Goal: Task Accomplishment & Management: Use online tool/utility

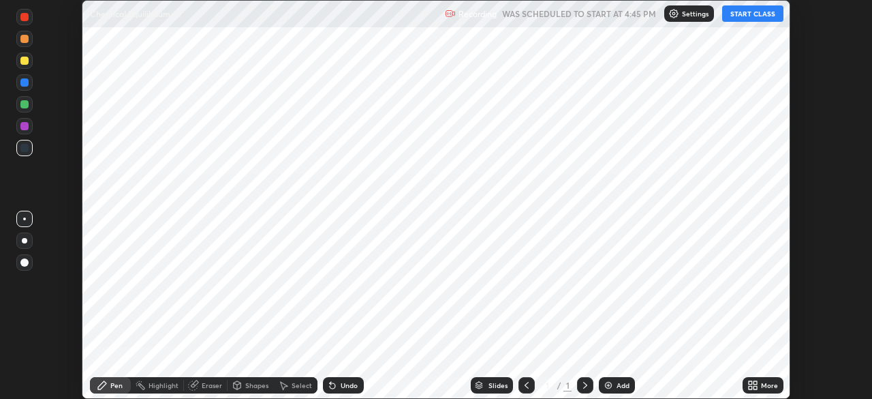
scroll to position [399, 871]
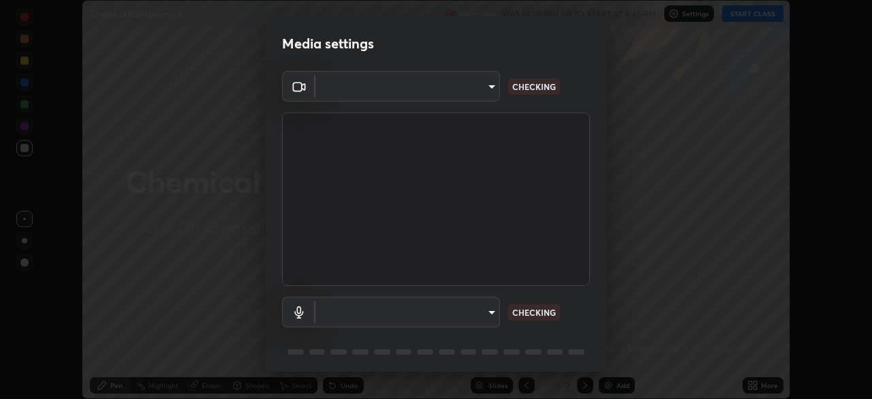
type input "e5f32b9a37d83756d2696e8423a1893a7de7eefef83412cf73fe4da3c4688103"
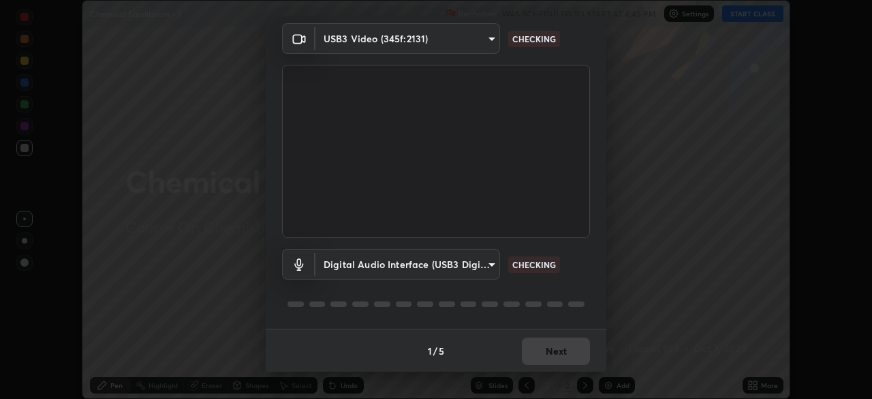
click at [471, 270] on body "Erase all Chemical Equilibrium - 1 Recording WAS SCHEDULED TO START AT 4:45 PM …" at bounding box center [436, 199] width 872 height 399
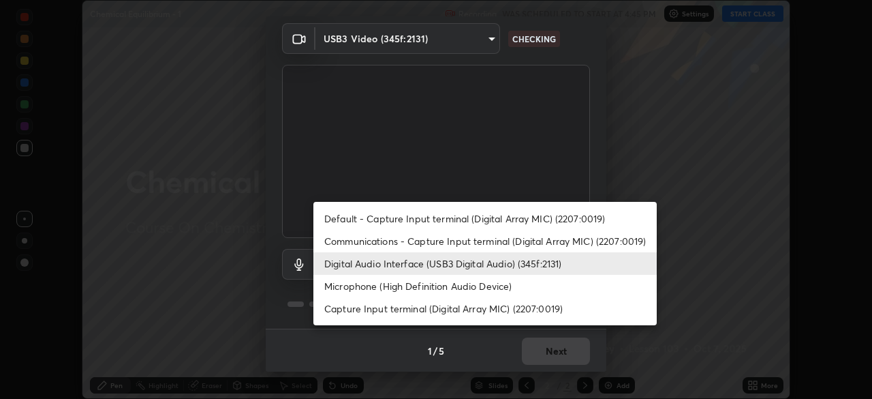
click at [496, 290] on li "Microphone (High Definition Audio Device)" at bounding box center [484, 286] width 343 height 22
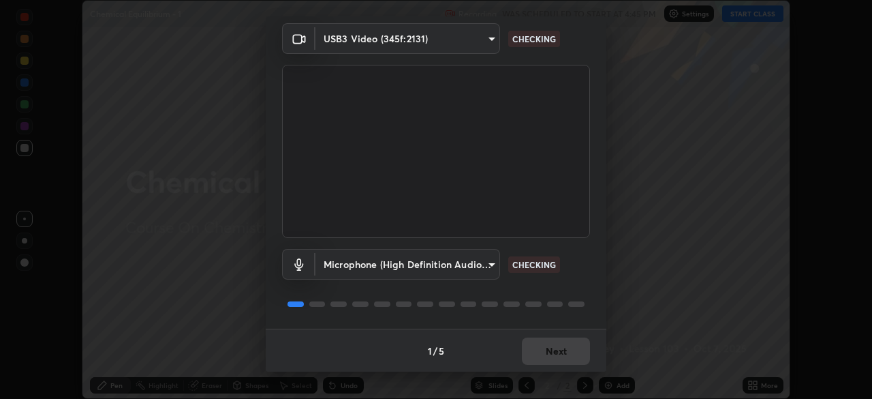
click at [492, 270] on body "Erase all Chemical Equilibrium - 1 Recording WAS SCHEDULED TO START AT 4:45 PM …" at bounding box center [436, 199] width 872 height 399
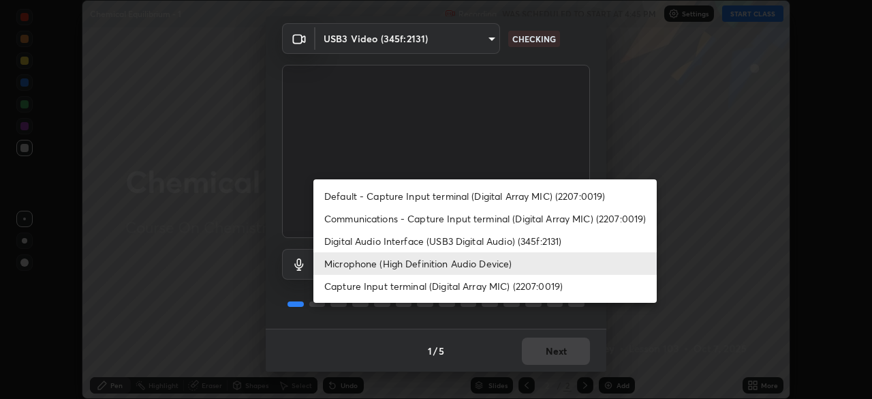
click at [511, 242] on li "Digital Audio Interface (USB3 Digital Audio) (345f:2131)" at bounding box center [484, 241] width 343 height 22
type input "f68c9ba91903ac9ba75504d23ca0c3c26111123a2a7878351e435c492be87537"
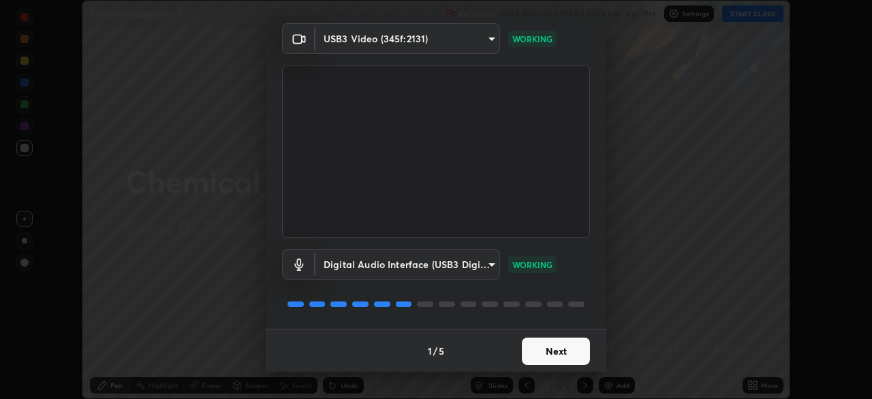
click at [558, 349] on button "Next" at bounding box center [556, 350] width 68 height 27
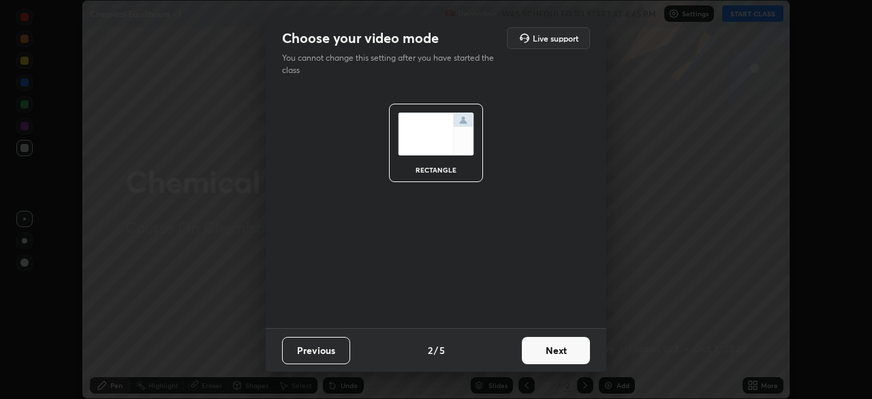
scroll to position [0, 0]
click at [565, 350] on button "Next" at bounding box center [556, 350] width 68 height 27
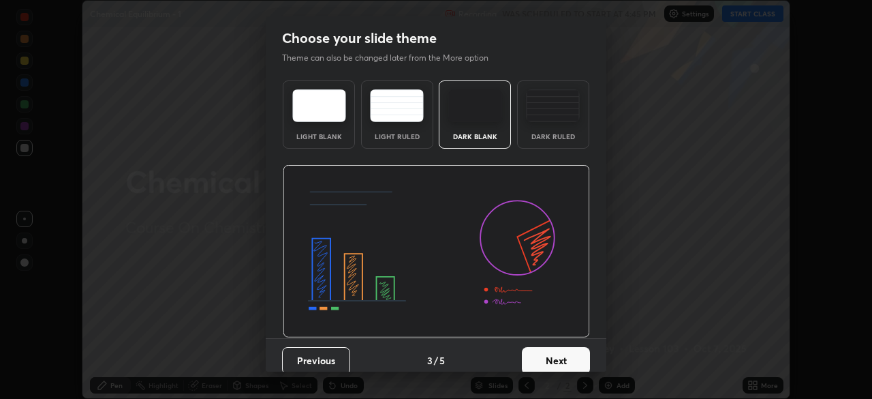
click at [574, 358] on button "Next" at bounding box center [556, 360] width 68 height 27
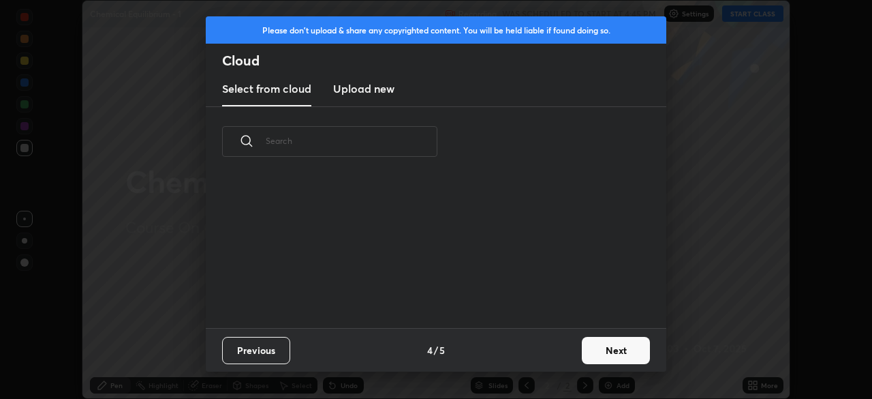
click at [594, 349] on button "Next" at bounding box center [616, 350] width 68 height 27
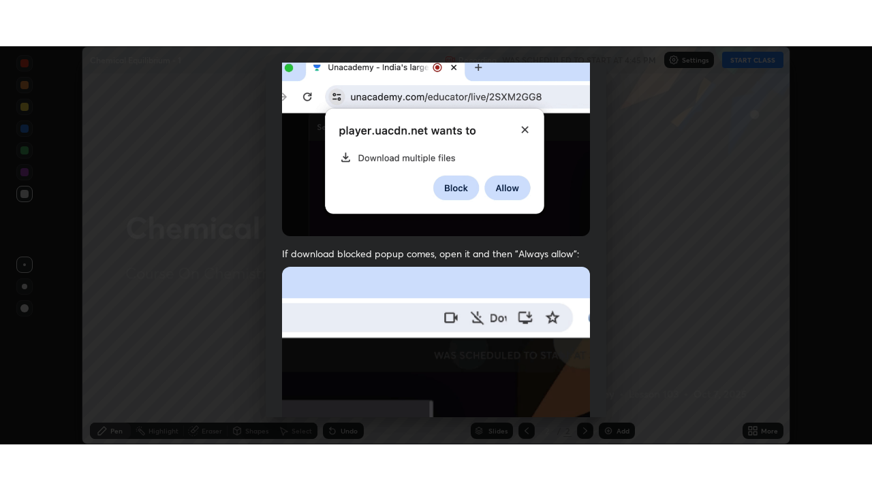
scroll to position [326, 0]
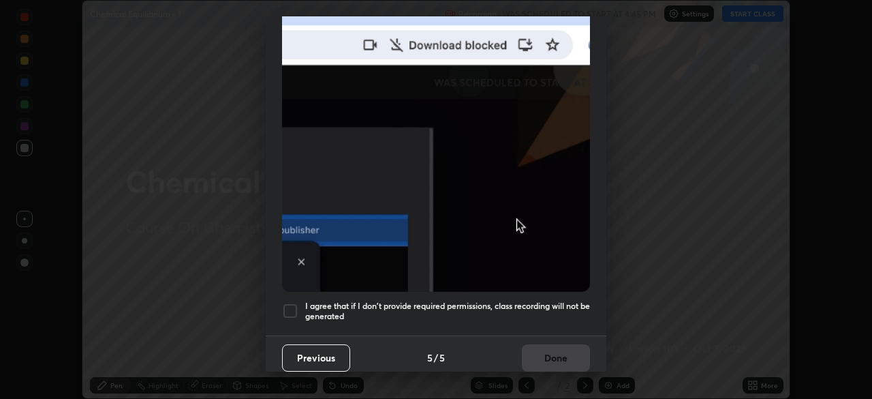
click at [546, 300] on h5 "I agree that if I don't provide required permissions, class recording will not …" at bounding box center [447, 310] width 285 height 21
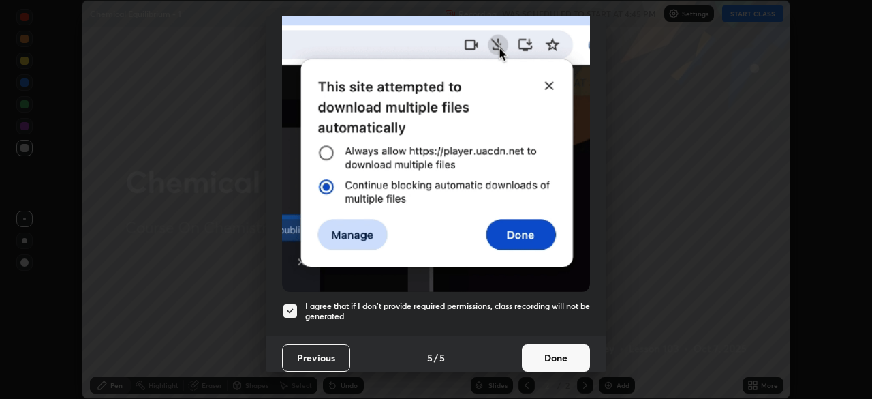
click at [561, 360] on button "Done" at bounding box center [556, 357] width 68 height 27
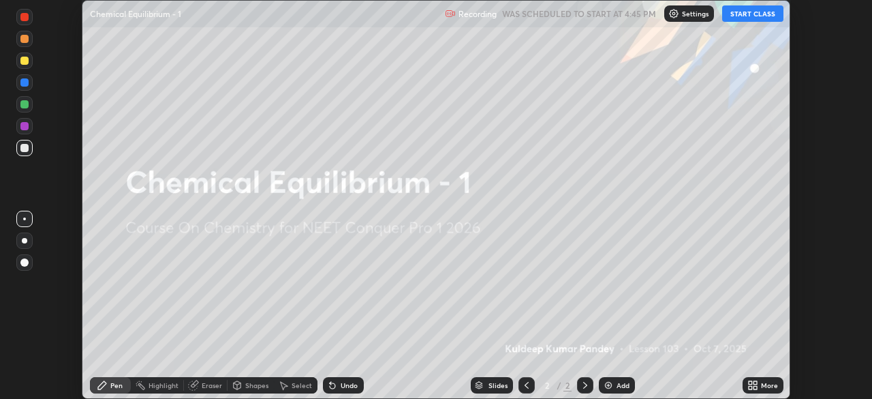
click at [762, 18] on button "START CLASS" at bounding box center [752, 13] width 61 height 16
click at [765, 392] on div "More" at bounding box center [763, 385] width 41 height 16
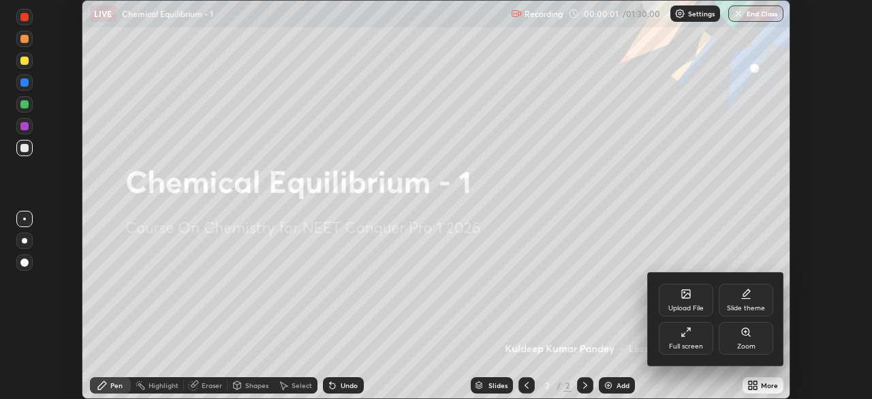
click at [703, 344] on div "Full screen" at bounding box center [686, 338] width 54 height 33
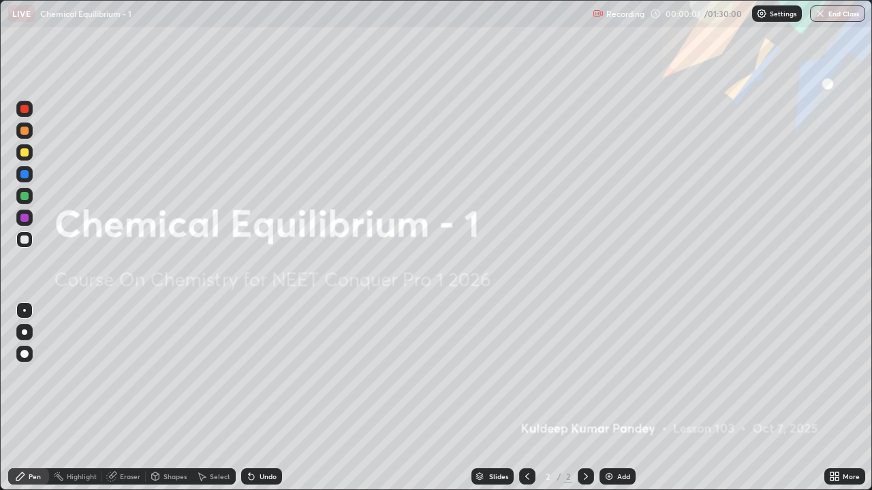
scroll to position [490, 872]
click at [617, 398] on div "Add" at bounding box center [623, 476] width 13 height 7
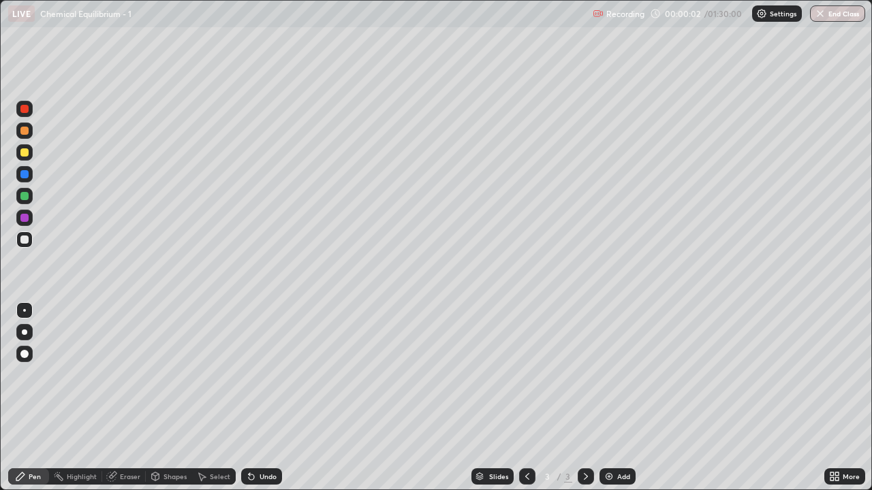
click at [612, 398] on img at bounding box center [609, 476] width 11 height 11
click at [610, 398] on img at bounding box center [609, 476] width 11 height 11
click at [609, 398] on img at bounding box center [609, 476] width 11 height 11
click at [607, 398] on img at bounding box center [609, 476] width 11 height 11
click at [609, 398] on img at bounding box center [609, 476] width 11 height 11
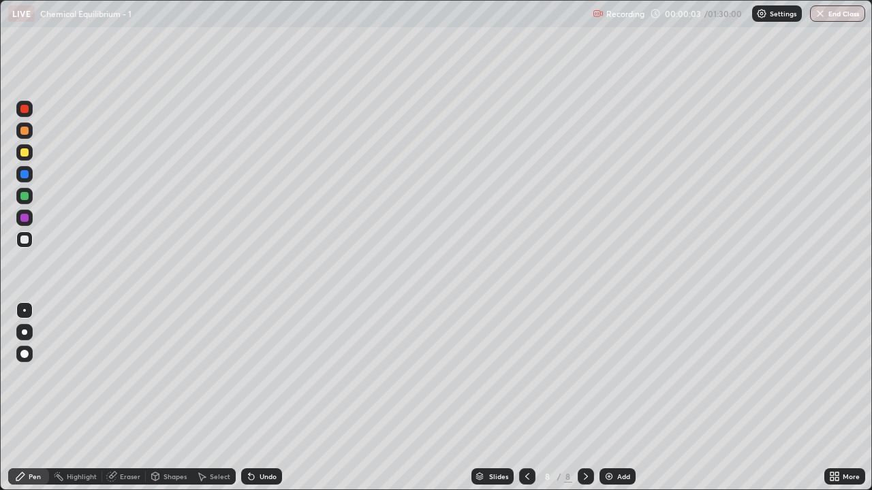
click at [610, 398] on img at bounding box center [609, 476] width 11 height 11
click at [609, 398] on img at bounding box center [609, 476] width 11 height 11
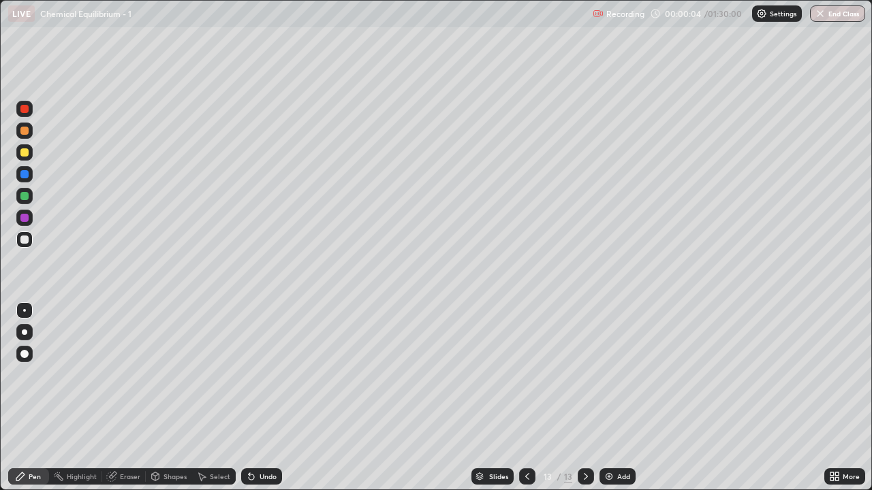
click at [609, 398] on img at bounding box center [609, 476] width 11 height 11
click at [607, 398] on img at bounding box center [609, 476] width 11 height 11
click at [608, 398] on img at bounding box center [609, 476] width 11 height 11
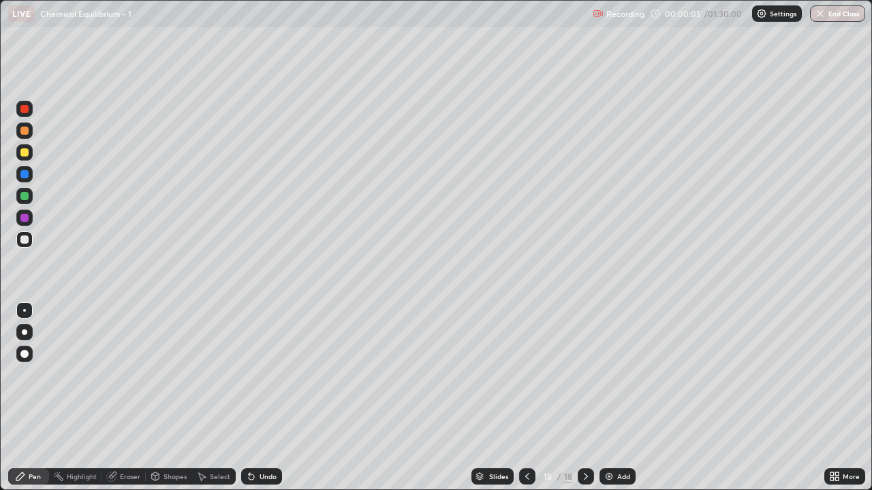
click at [610, 398] on img at bounding box center [609, 476] width 11 height 11
click at [609, 398] on img at bounding box center [609, 476] width 11 height 11
click at [608, 398] on img at bounding box center [609, 476] width 11 height 11
click at [609, 398] on img at bounding box center [609, 476] width 11 height 11
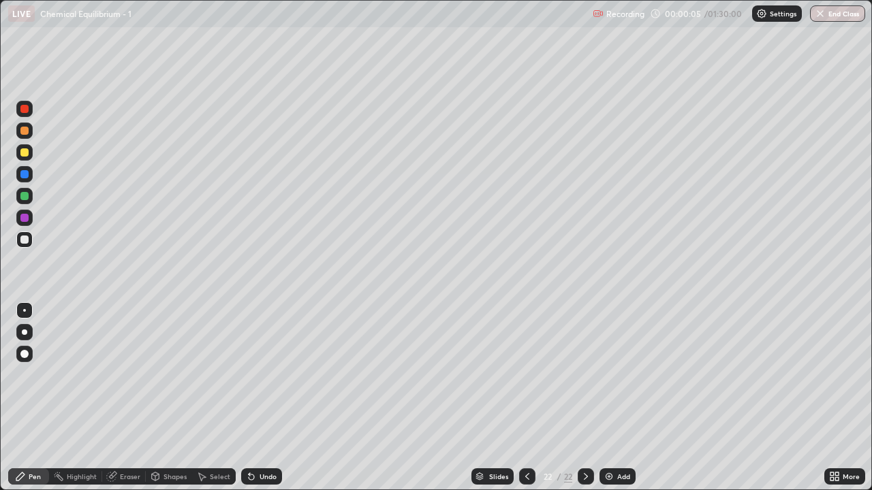
click at [609, 398] on img at bounding box center [609, 476] width 11 height 11
click at [608, 398] on img at bounding box center [609, 476] width 11 height 11
click at [609, 398] on img at bounding box center [609, 476] width 11 height 11
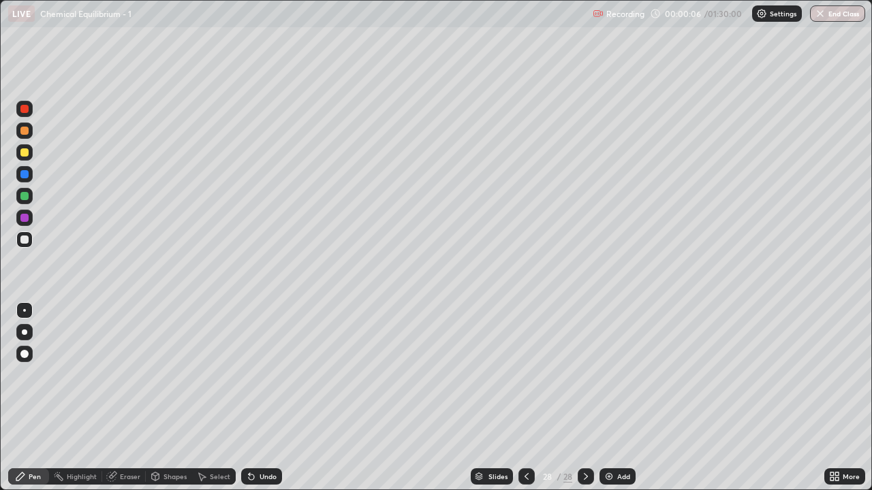
click at [610, 398] on img at bounding box center [609, 476] width 11 height 11
click at [608, 398] on img at bounding box center [609, 476] width 11 height 11
click at [609, 398] on img at bounding box center [609, 476] width 11 height 11
click at [525, 398] on icon at bounding box center [527, 476] width 4 height 7
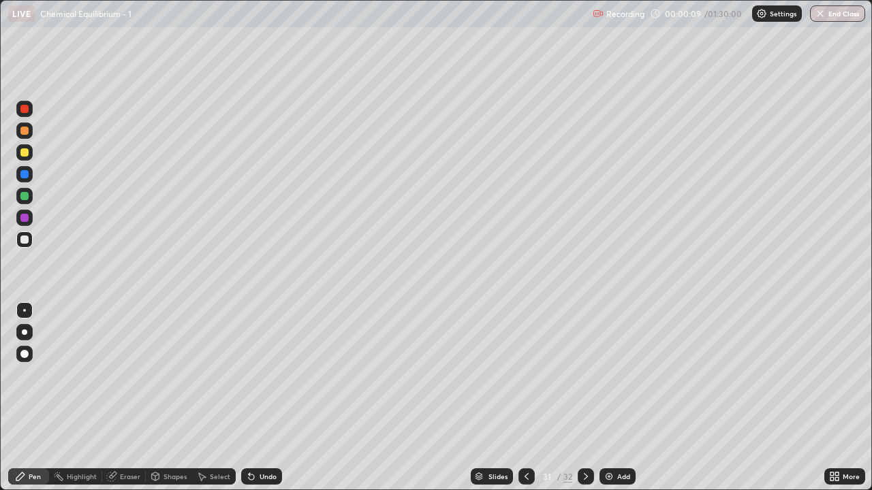
click at [525, 398] on icon at bounding box center [526, 476] width 11 height 11
click at [524, 398] on icon at bounding box center [526, 476] width 11 height 11
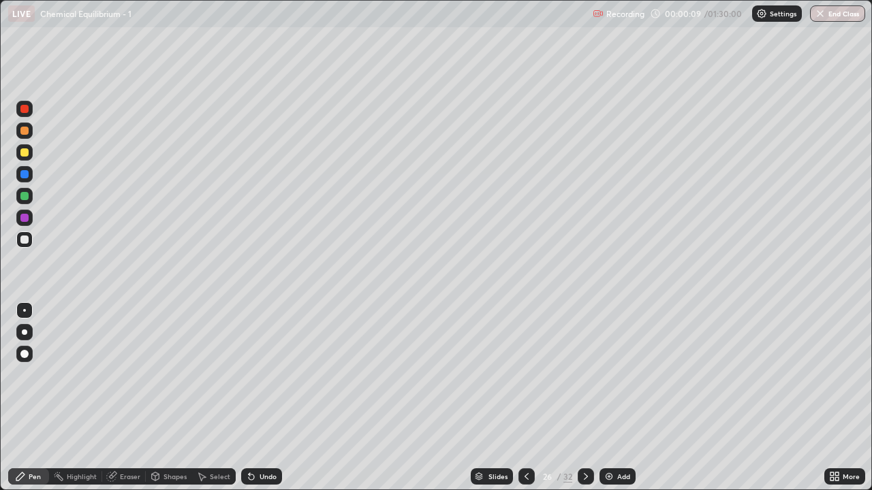
click at [525, 398] on icon at bounding box center [527, 476] width 4 height 7
click at [527, 398] on icon at bounding box center [526, 476] width 11 height 11
click at [526, 398] on icon at bounding box center [526, 476] width 11 height 11
click at [525, 398] on icon at bounding box center [526, 476] width 11 height 11
click at [525, 398] on icon at bounding box center [527, 476] width 4 height 7
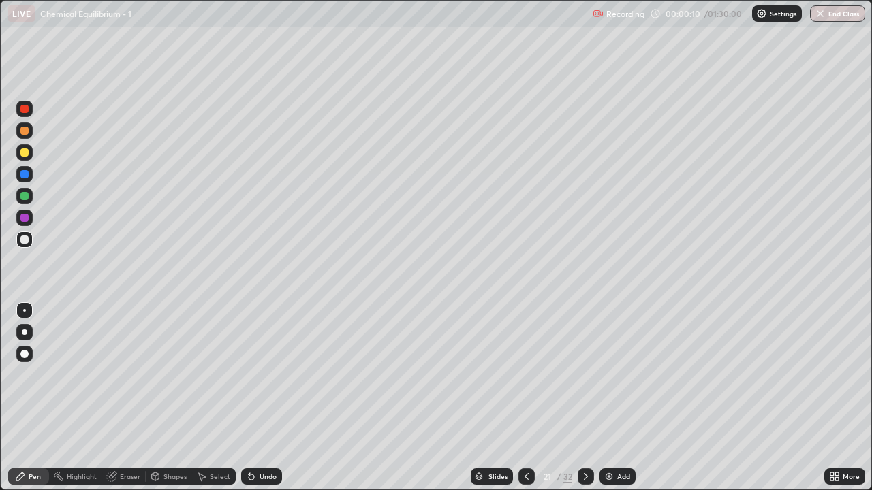
click at [525, 398] on icon at bounding box center [526, 476] width 11 height 11
click at [524, 398] on icon at bounding box center [526, 476] width 11 height 11
click at [525, 398] on icon at bounding box center [526, 476] width 11 height 11
click at [525, 398] on icon at bounding box center [527, 476] width 4 height 7
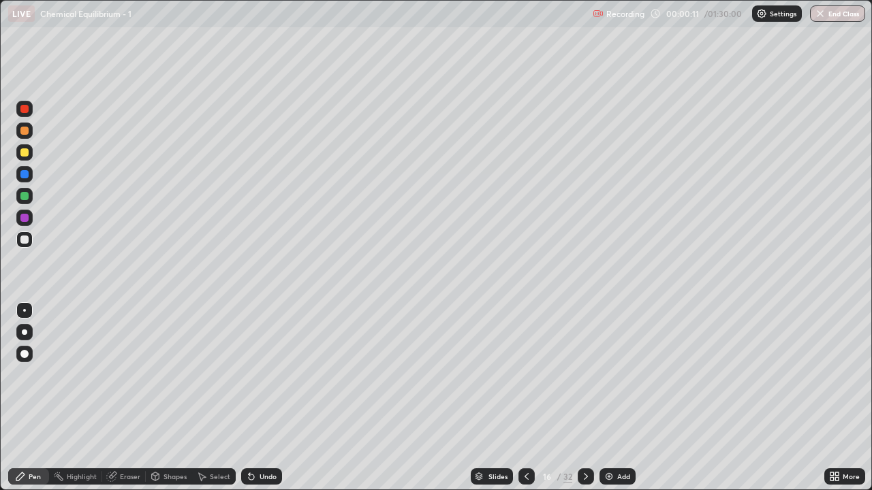
click at [525, 398] on icon at bounding box center [526, 476] width 11 height 11
click at [525, 398] on icon at bounding box center [527, 476] width 4 height 7
click at [526, 398] on icon at bounding box center [526, 476] width 11 height 11
click at [527, 398] on icon at bounding box center [526, 476] width 11 height 11
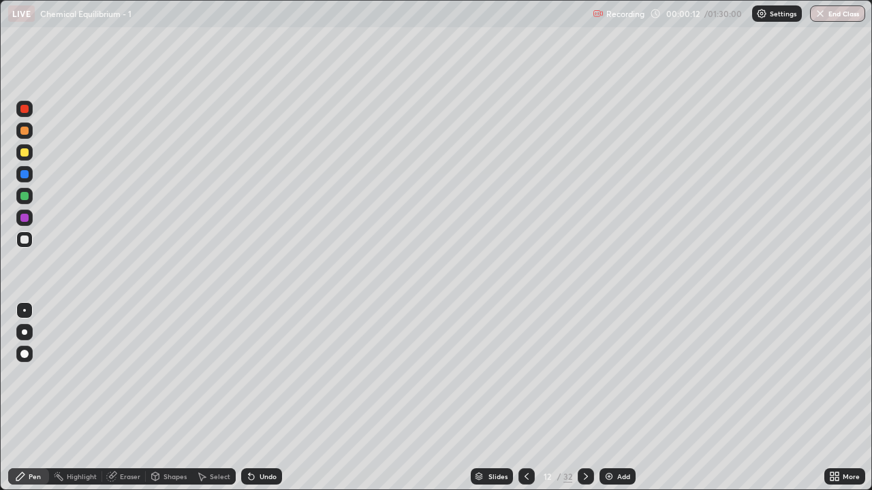
click at [525, 398] on icon at bounding box center [526, 476] width 11 height 11
click at [523, 398] on icon at bounding box center [526, 476] width 11 height 11
click at [525, 398] on icon at bounding box center [526, 476] width 11 height 11
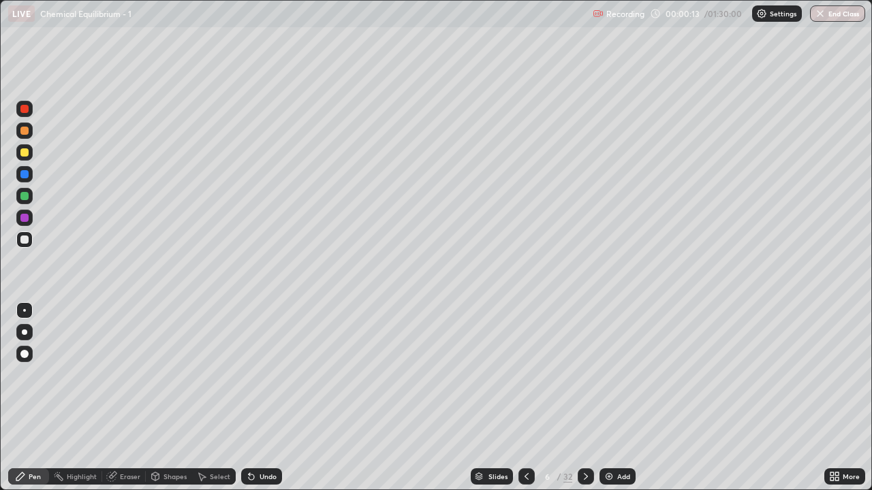
click at [525, 398] on icon at bounding box center [526, 476] width 11 height 11
click at [24, 331] on div at bounding box center [24, 332] width 5 height 5
click at [26, 238] on div at bounding box center [24, 240] width 8 height 8
click at [584, 398] on icon at bounding box center [585, 476] width 11 height 11
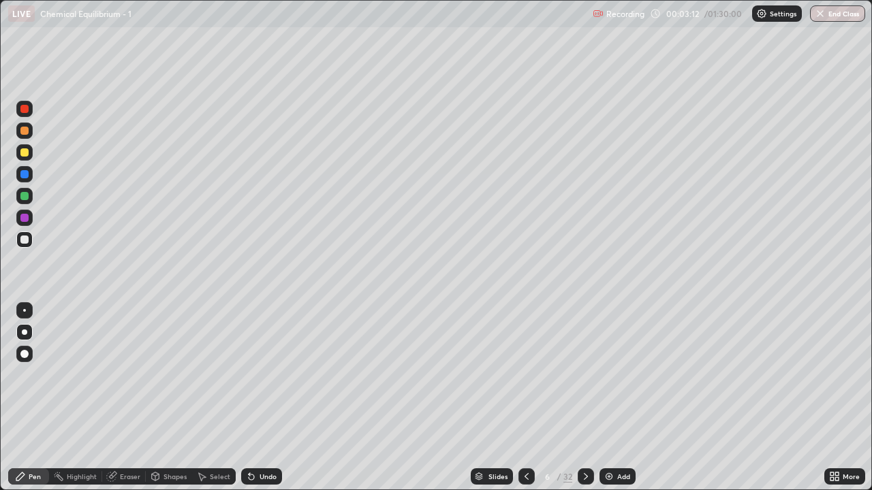
click at [136, 398] on div "Eraser" at bounding box center [130, 476] width 20 height 7
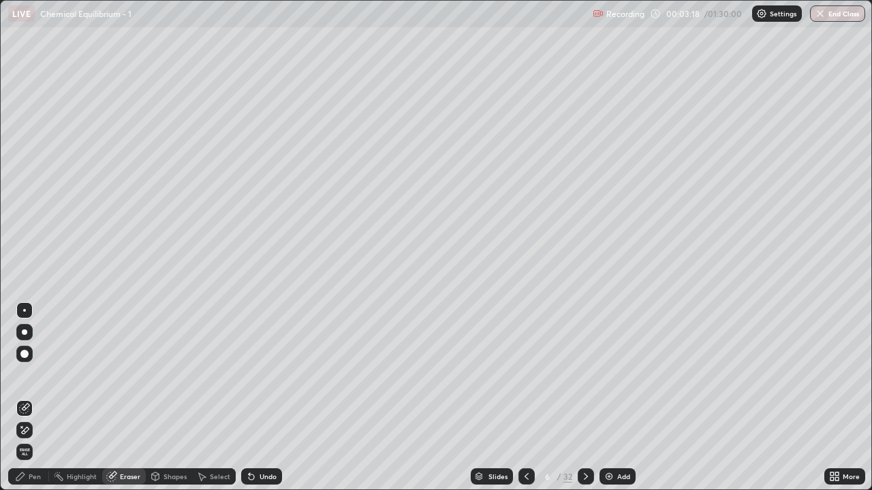
click at [40, 398] on div "Pen" at bounding box center [35, 476] width 12 height 7
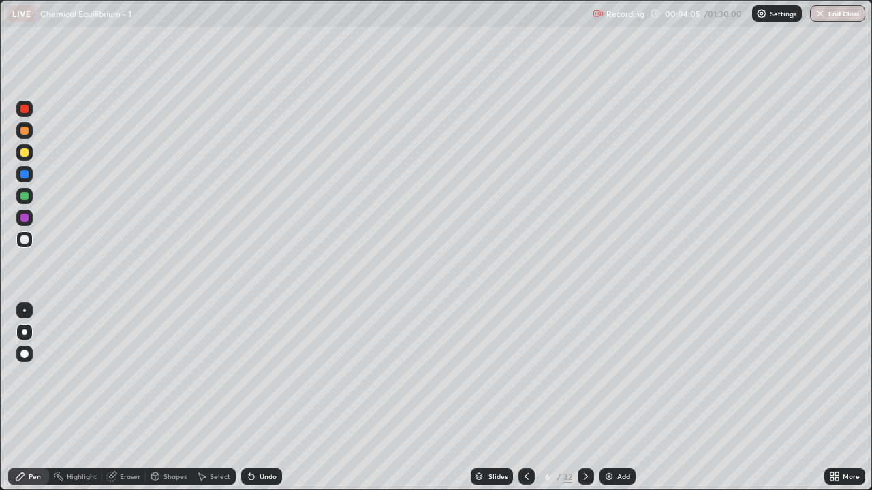
click at [129, 398] on div "Eraser" at bounding box center [124, 477] width 44 height 16
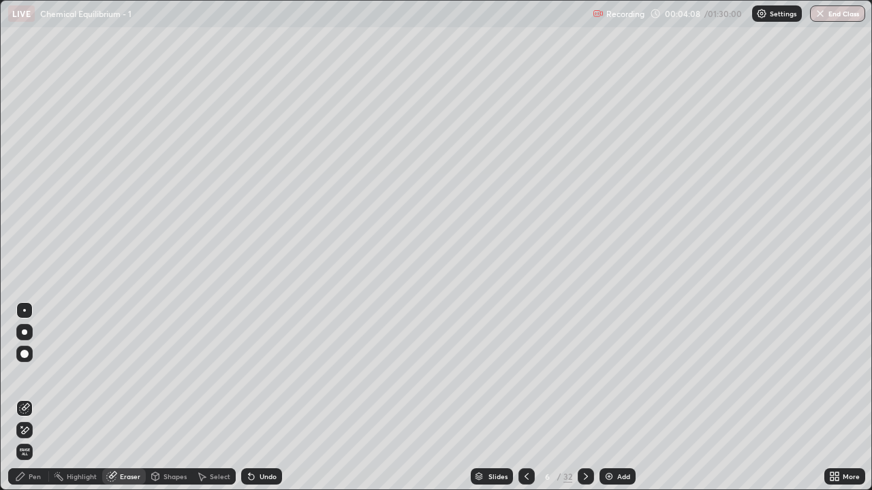
click at [40, 398] on div "Pen" at bounding box center [35, 476] width 12 height 7
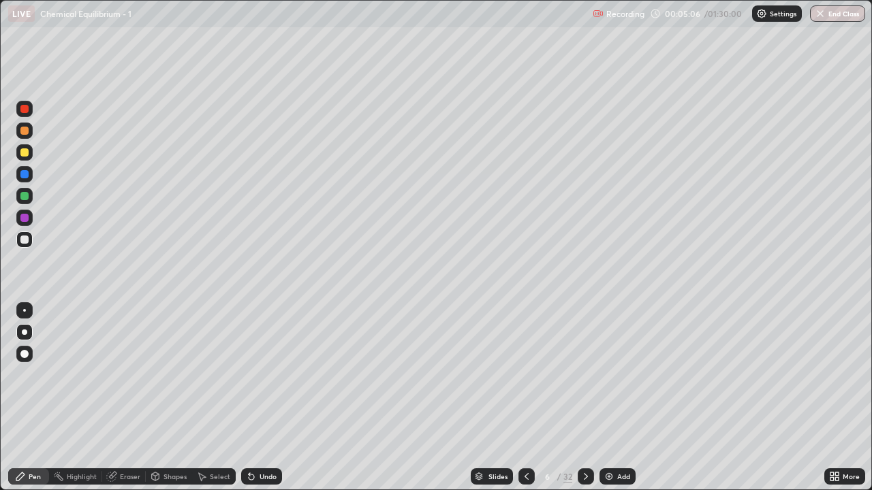
click at [584, 398] on div at bounding box center [586, 477] width 16 height 16
click at [525, 398] on icon at bounding box center [527, 476] width 4 height 7
click at [586, 398] on icon at bounding box center [585, 476] width 11 height 11
click at [131, 398] on div "Eraser" at bounding box center [130, 476] width 20 height 7
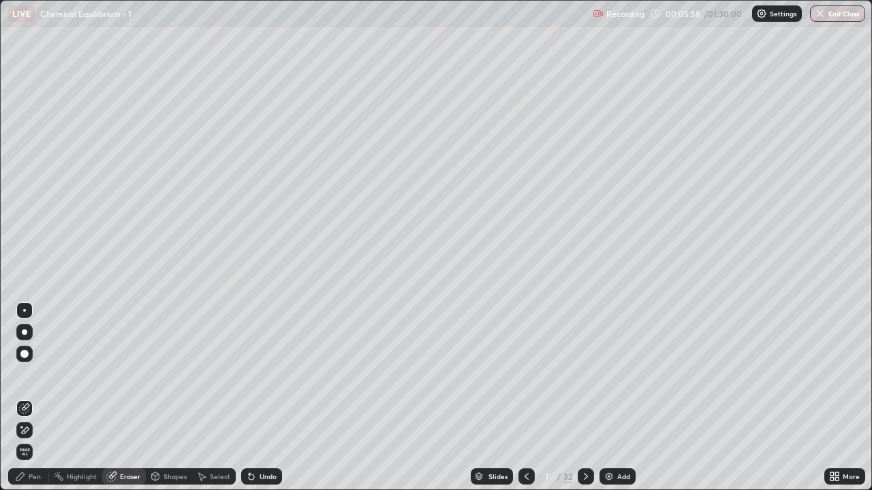
click at [38, 398] on div "Pen" at bounding box center [28, 477] width 41 height 16
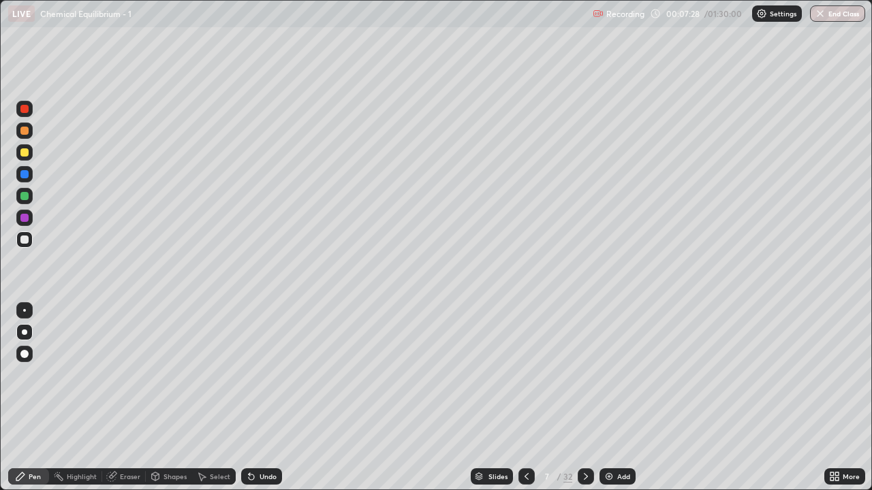
click at [585, 398] on icon at bounding box center [586, 476] width 4 height 7
click at [132, 398] on div "Eraser" at bounding box center [130, 476] width 20 height 7
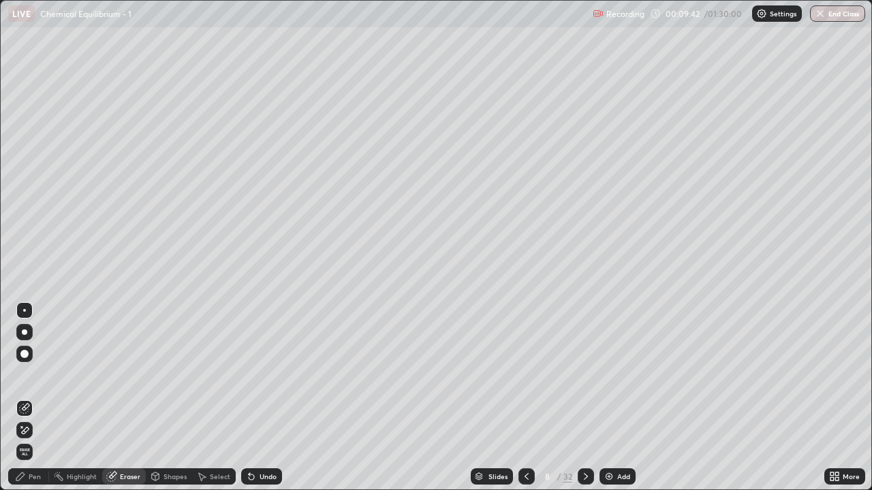
click at [34, 398] on div "Pen" at bounding box center [35, 476] width 12 height 7
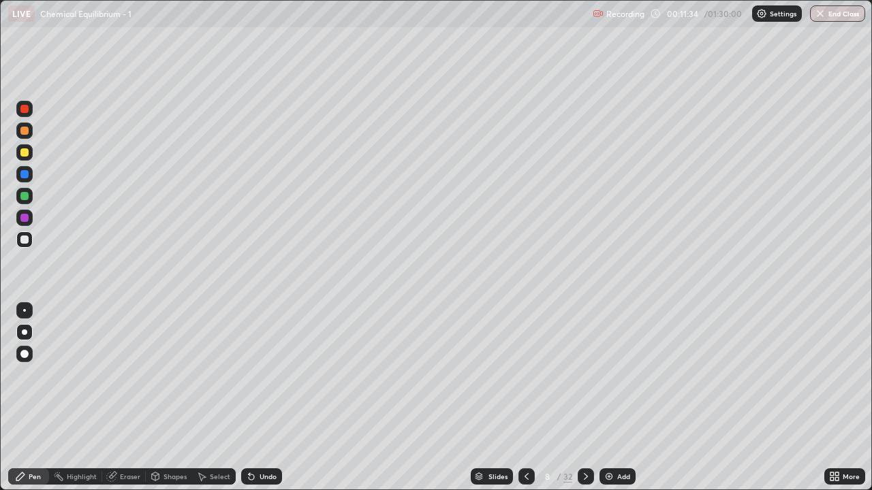
click at [132, 398] on div "Eraser" at bounding box center [130, 476] width 20 height 7
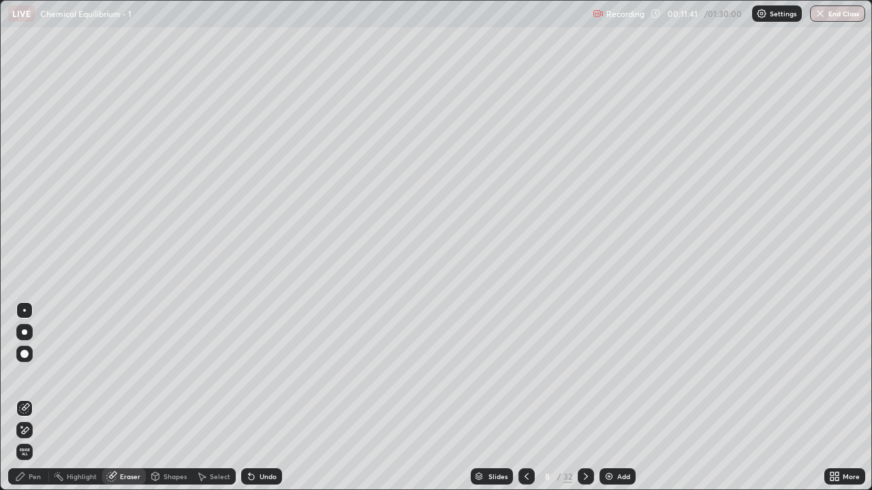
click at [40, 398] on div "Pen" at bounding box center [28, 477] width 41 height 16
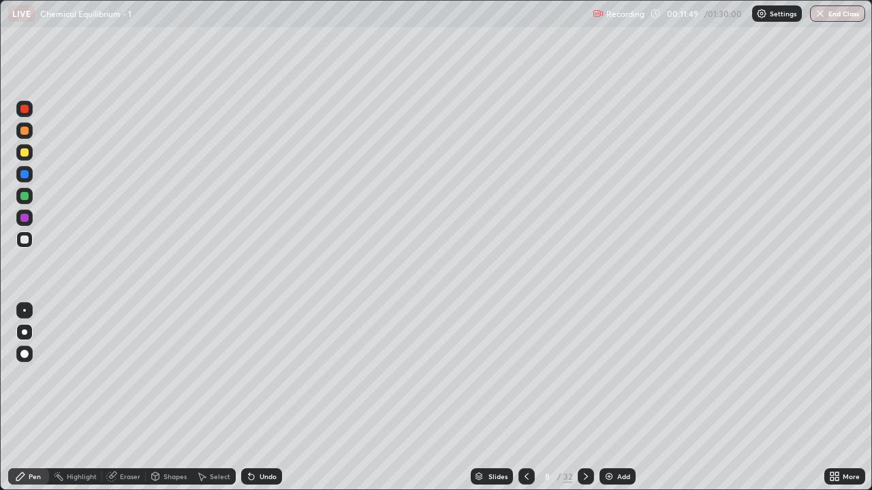
click at [583, 398] on icon at bounding box center [585, 476] width 11 height 11
click at [132, 398] on div "Eraser" at bounding box center [124, 477] width 44 height 16
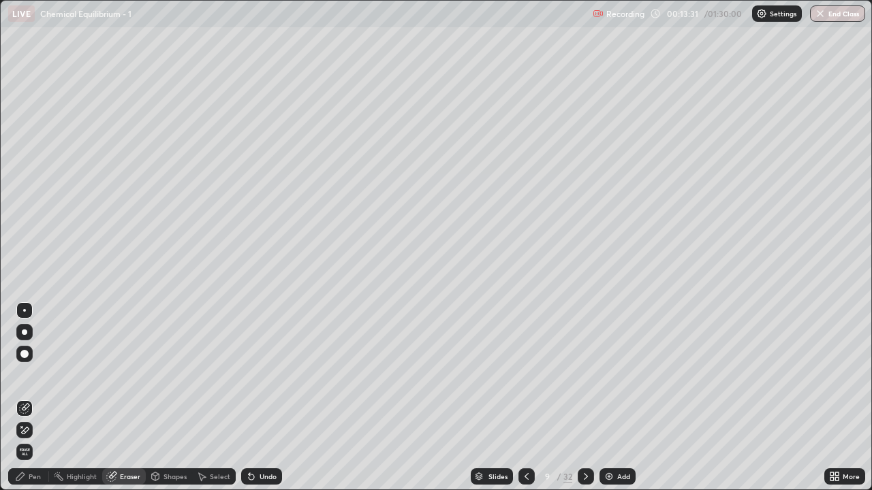
click at [42, 398] on div "Pen" at bounding box center [28, 477] width 41 height 16
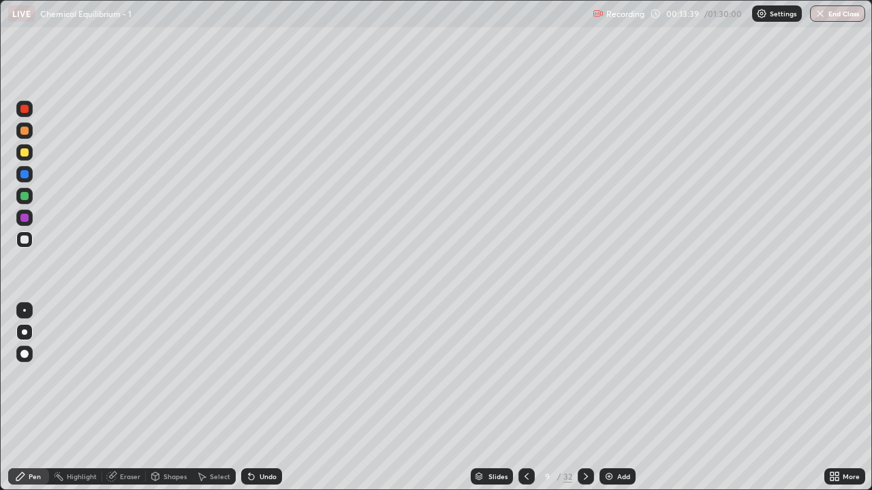
click at [131, 398] on div "Eraser" at bounding box center [130, 476] width 20 height 7
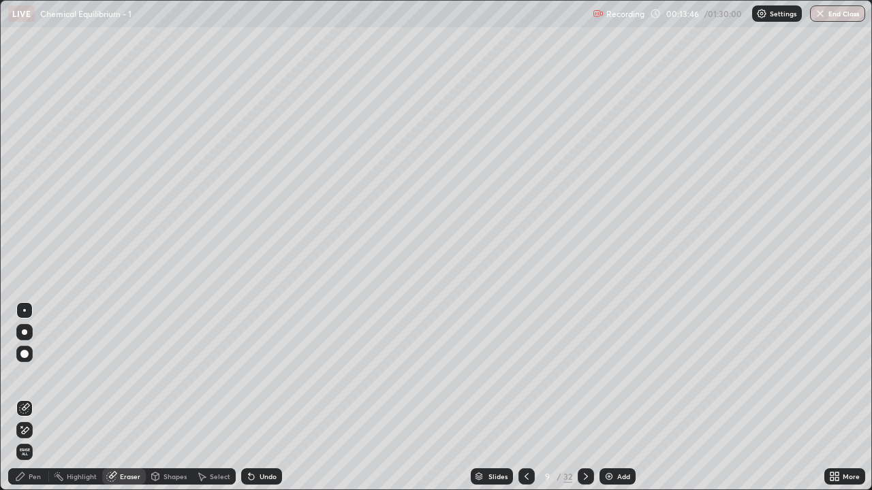
click at [22, 331] on div at bounding box center [24, 332] width 5 height 5
click at [582, 398] on icon at bounding box center [585, 476] width 11 height 11
click at [34, 398] on div "Pen" at bounding box center [35, 476] width 12 height 7
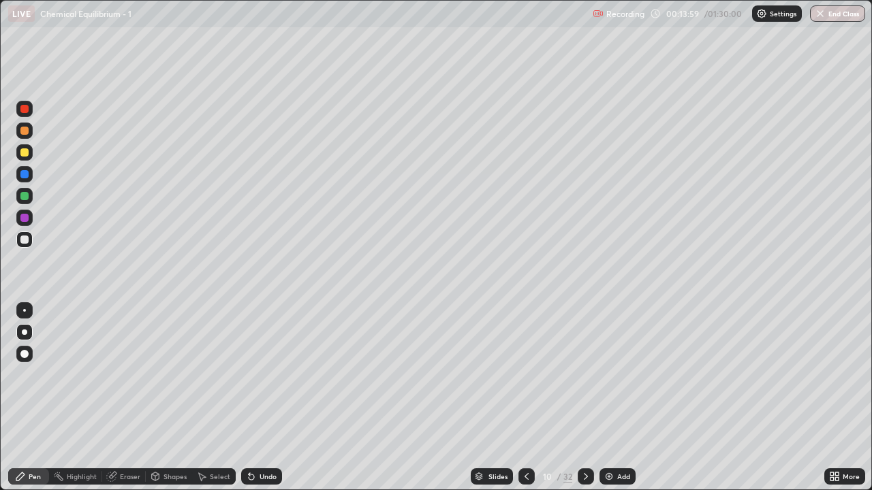
click at [525, 398] on icon at bounding box center [526, 476] width 11 height 11
click at [583, 398] on icon at bounding box center [585, 476] width 11 height 11
click at [527, 398] on icon at bounding box center [526, 476] width 11 height 11
click at [585, 398] on icon at bounding box center [586, 476] width 4 height 7
click at [583, 398] on icon at bounding box center [585, 476] width 11 height 11
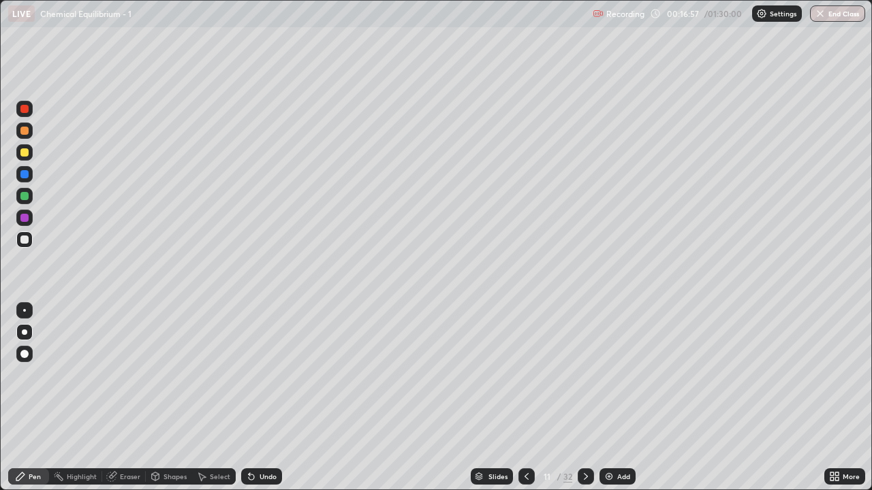
click at [138, 398] on div "Eraser" at bounding box center [130, 476] width 20 height 7
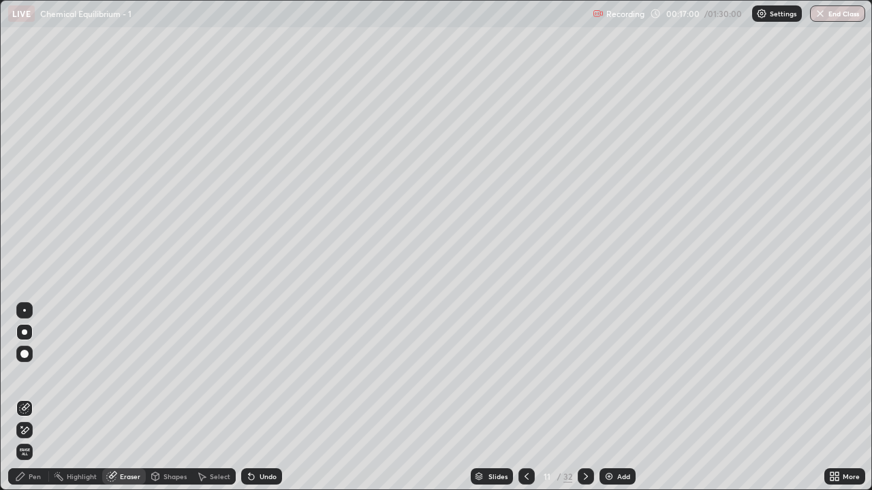
click at [42, 398] on div "Pen" at bounding box center [28, 477] width 41 height 16
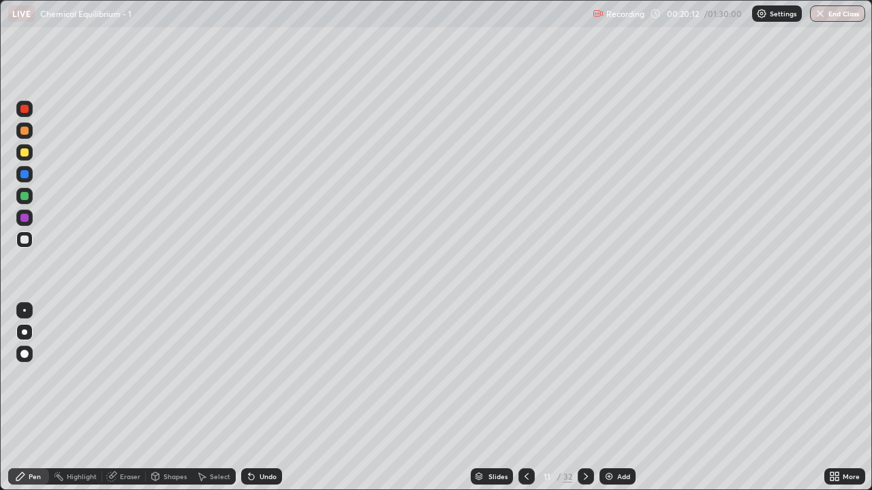
click at [128, 398] on div "Eraser" at bounding box center [130, 476] width 20 height 7
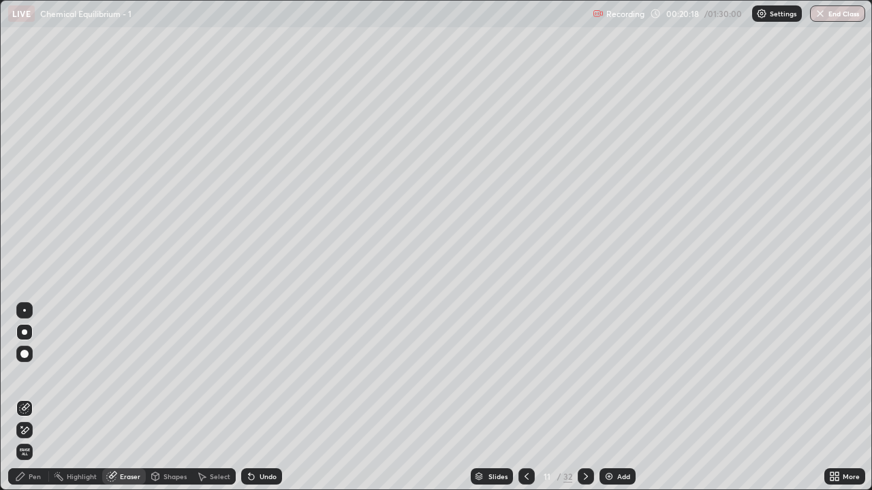
click at [35, 398] on div "Pen" at bounding box center [28, 477] width 41 height 16
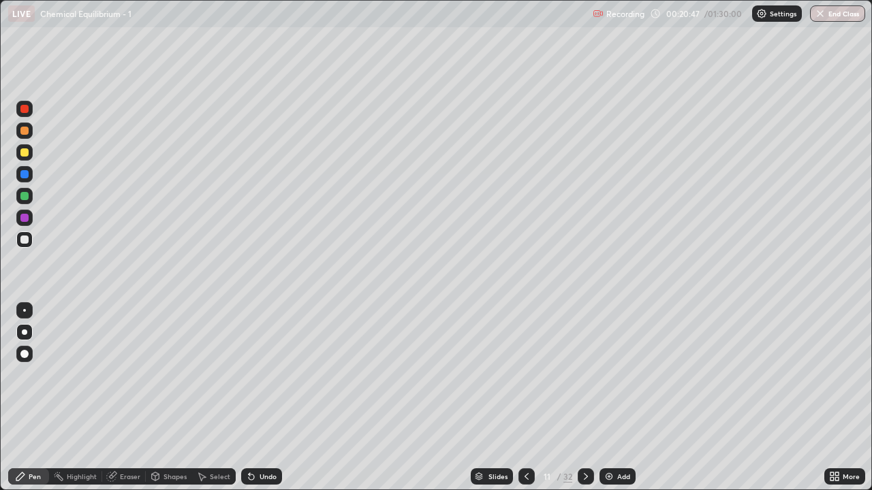
click at [130, 398] on div "Eraser" at bounding box center [130, 476] width 20 height 7
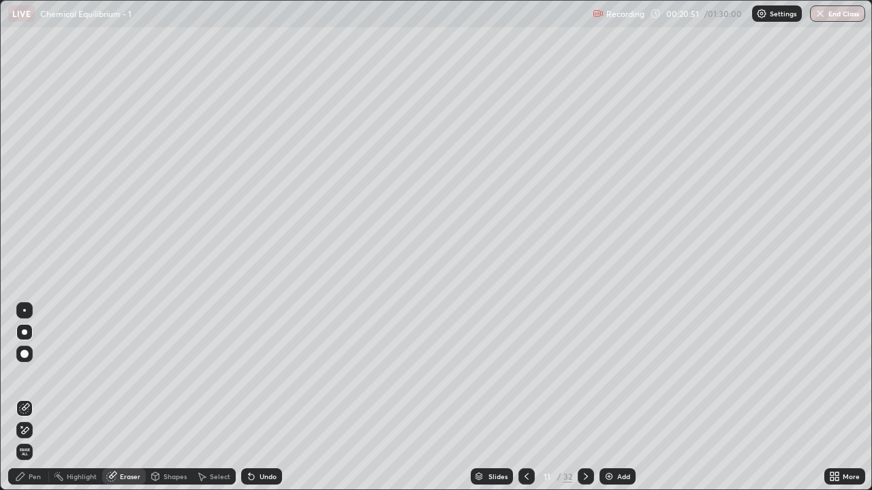
click at [41, 398] on div "Pen" at bounding box center [28, 477] width 41 height 16
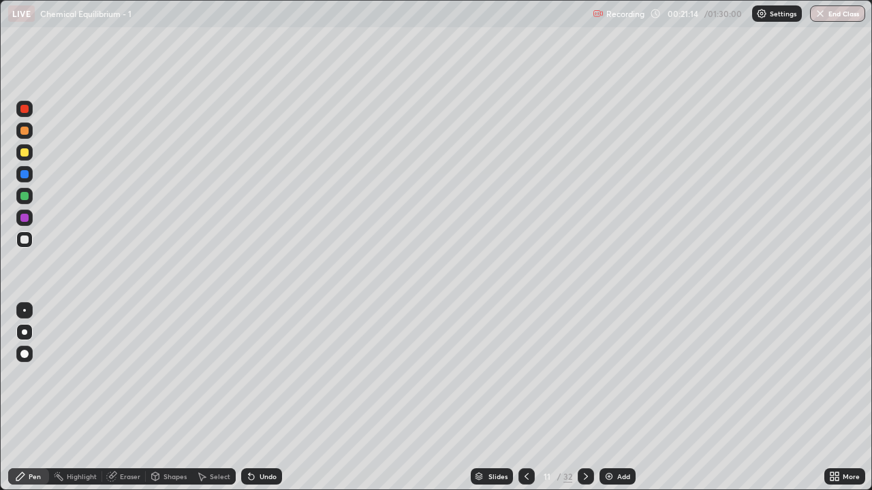
click at [128, 398] on div "Eraser" at bounding box center [130, 476] width 20 height 7
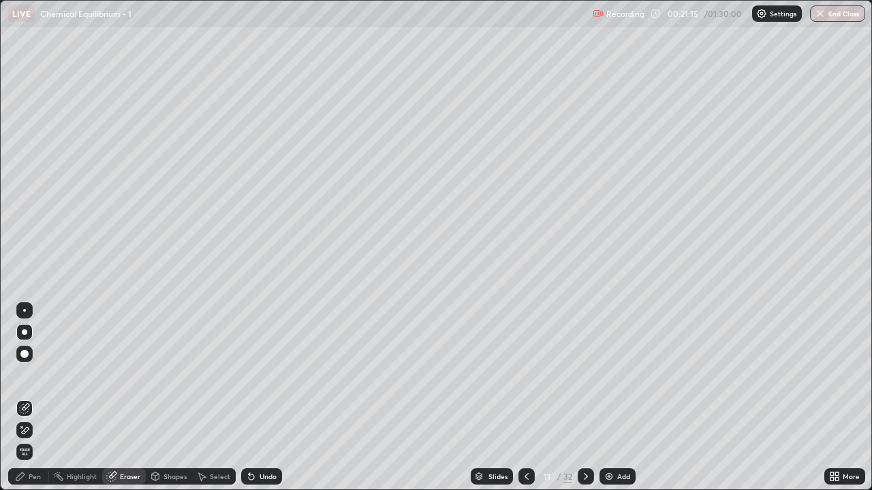
click at [36, 398] on div "Pen" at bounding box center [28, 477] width 41 height 16
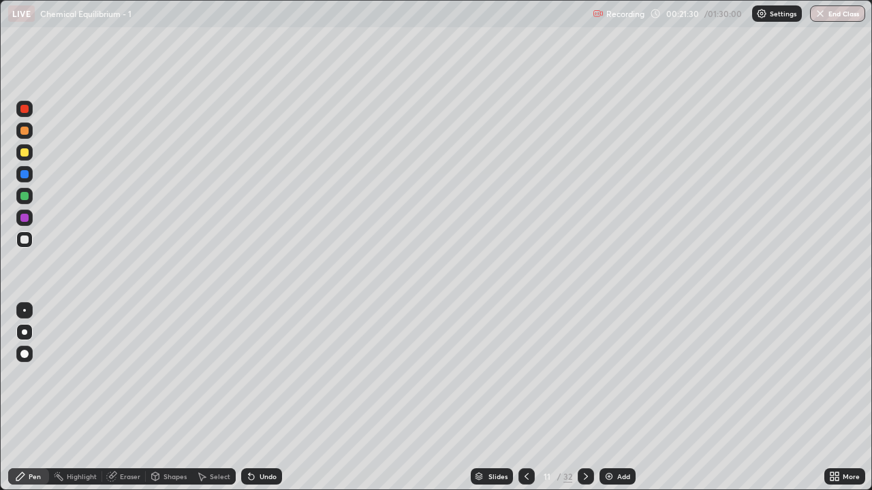
click at [130, 398] on div "Eraser" at bounding box center [124, 477] width 44 height 16
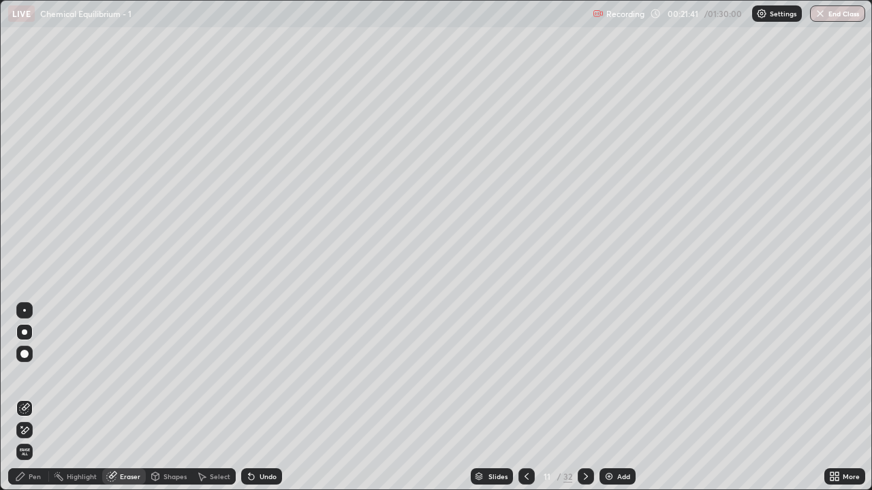
click at [34, 398] on div "Pen" at bounding box center [35, 476] width 12 height 7
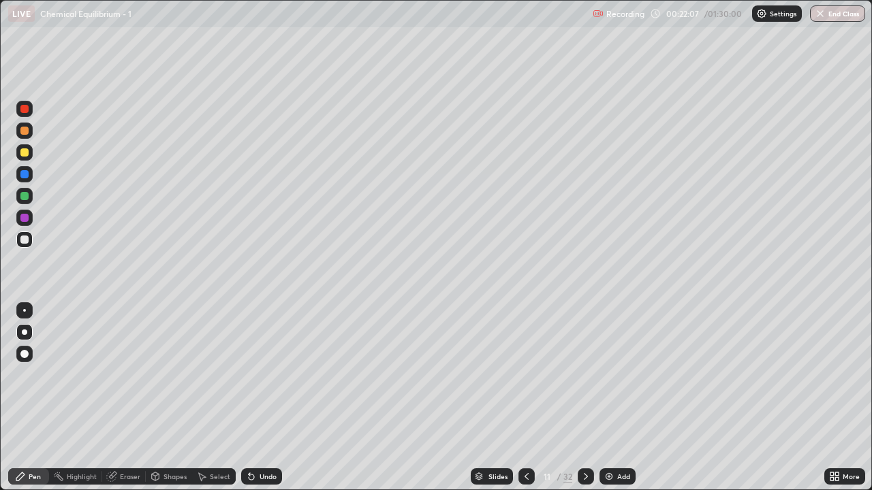
click at [586, 398] on icon at bounding box center [586, 476] width 4 height 7
click at [131, 398] on div "Eraser" at bounding box center [130, 476] width 20 height 7
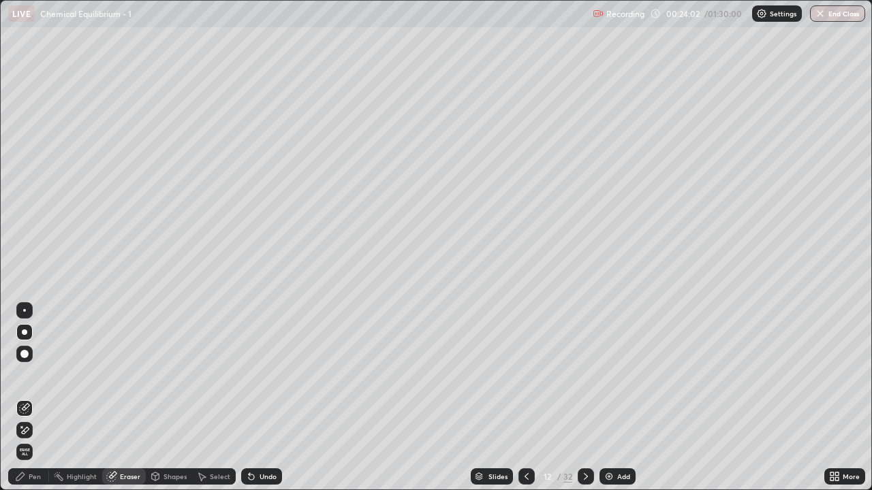
click at [32, 398] on div "Pen" at bounding box center [35, 476] width 12 height 7
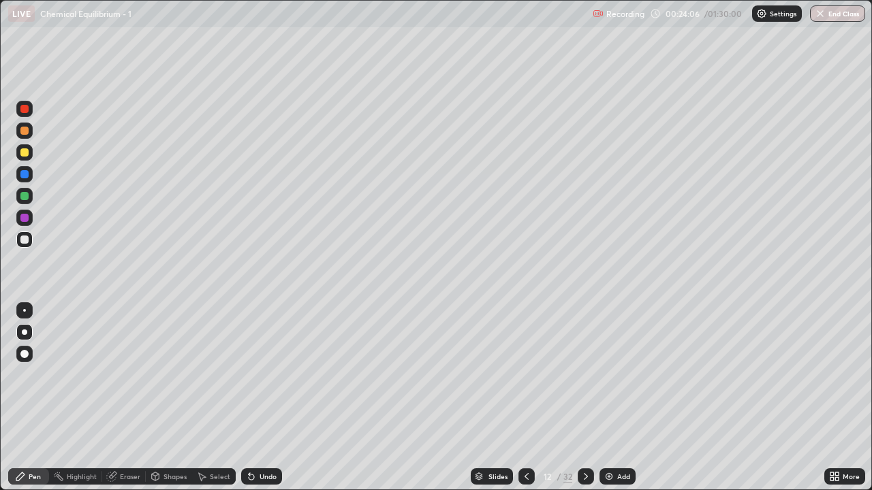
click at [127, 398] on div "Eraser" at bounding box center [124, 477] width 44 height 16
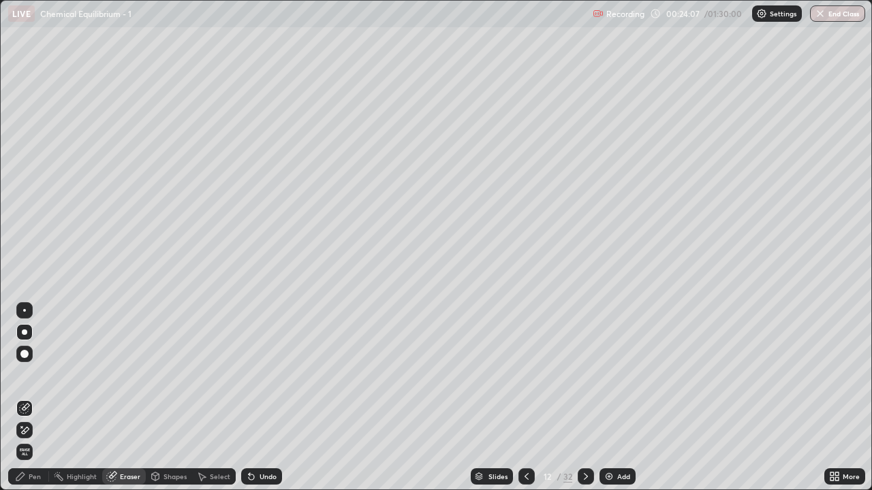
click at [41, 398] on div "Pen" at bounding box center [28, 477] width 41 height 16
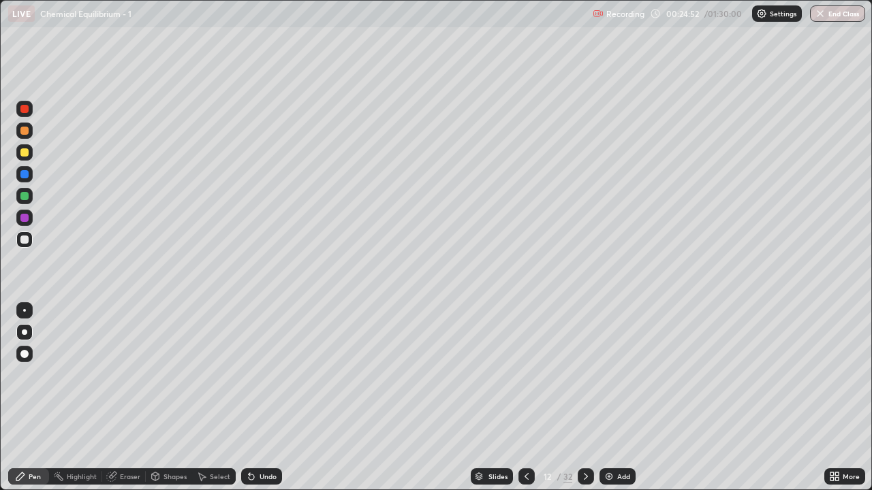
click at [125, 398] on div "Eraser" at bounding box center [130, 476] width 20 height 7
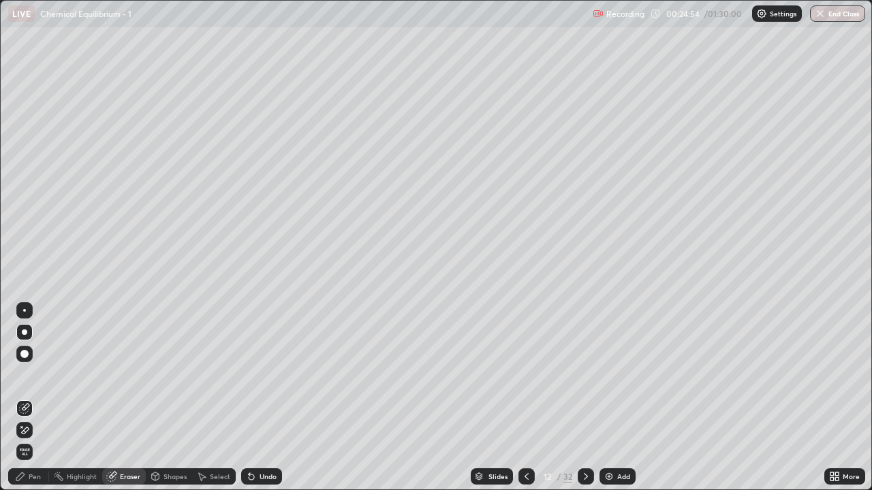
click at [31, 398] on div "Pen" at bounding box center [35, 476] width 12 height 7
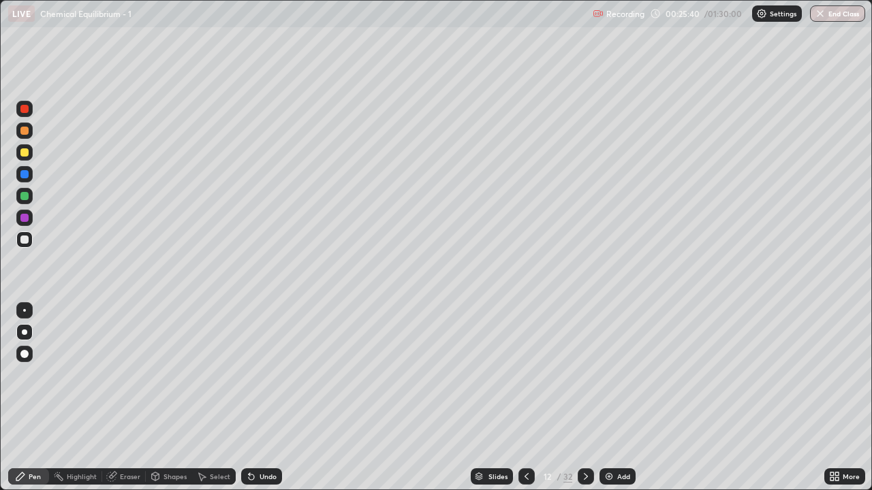
click at [584, 398] on icon at bounding box center [585, 476] width 11 height 11
click at [20, 154] on div at bounding box center [24, 153] width 8 height 8
click at [584, 398] on icon at bounding box center [585, 476] width 11 height 11
click at [39, 398] on div "Pen" at bounding box center [35, 476] width 12 height 7
click at [31, 398] on div "Pen" at bounding box center [35, 476] width 12 height 7
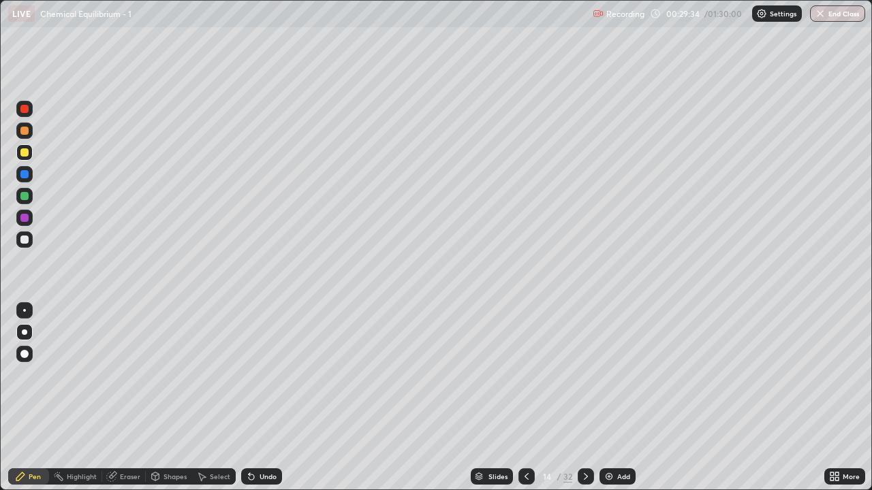
click at [584, 398] on icon at bounding box center [585, 476] width 11 height 11
click at [525, 398] on icon at bounding box center [526, 476] width 11 height 11
click at [586, 398] on icon at bounding box center [586, 476] width 4 height 7
click at [525, 398] on icon at bounding box center [526, 476] width 11 height 11
click at [32, 398] on div "Pen" at bounding box center [28, 477] width 41 height 16
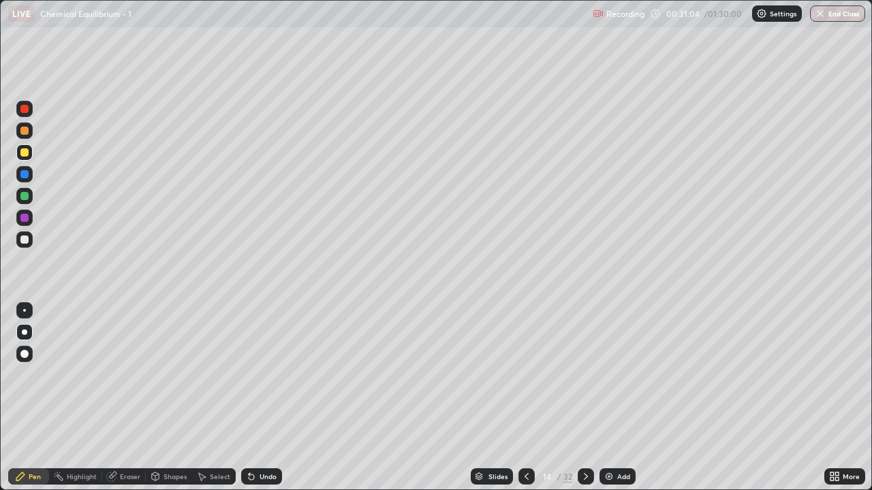
click at [584, 398] on icon at bounding box center [585, 476] width 11 height 11
click at [525, 398] on icon at bounding box center [526, 476] width 11 height 11
click at [132, 398] on div "Eraser" at bounding box center [130, 476] width 20 height 7
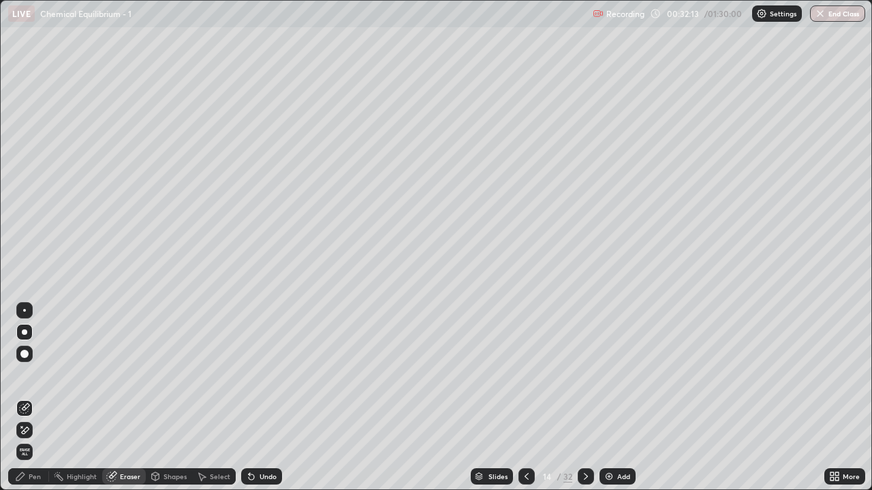
click at [578, 398] on div at bounding box center [586, 477] width 16 height 16
click at [34, 398] on div "Pen" at bounding box center [35, 476] width 12 height 7
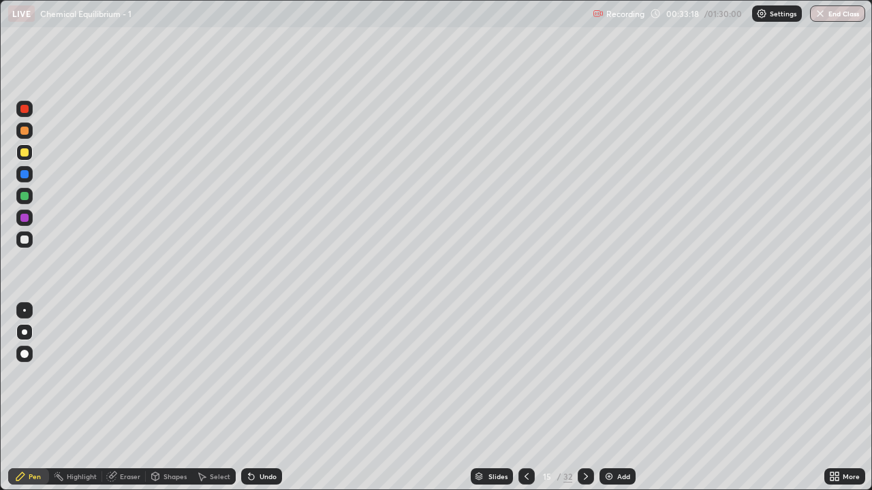
click at [526, 398] on icon at bounding box center [526, 476] width 11 height 11
click at [585, 398] on icon at bounding box center [585, 476] width 11 height 11
click at [586, 398] on icon at bounding box center [586, 476] width 4 height 7
click at [526, 398] on icon at bounding box center [526, 476] width 11 height 11
click at [584, 398] on icon at bounding box center [585, 476] width 11 height 11
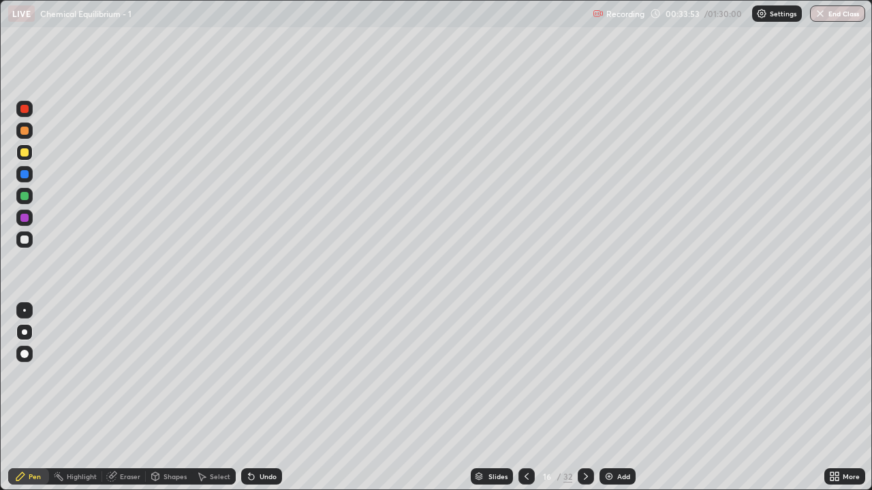
click at [39, 398] on div "Pen" at bounding box center [35, 476] width 12 height 7
click at [27, 241] on div at bounding box center [24, 240] width 8 height 8
click at [37, 398] on div "Pen" at bounding box center [35, 476] width 12 height 7
click at [586, 398] on icon at bounding box center [585, 476] width 11 height 11
click at [525, 398] on icon at bounding box center [526, 476] width 11 height 11
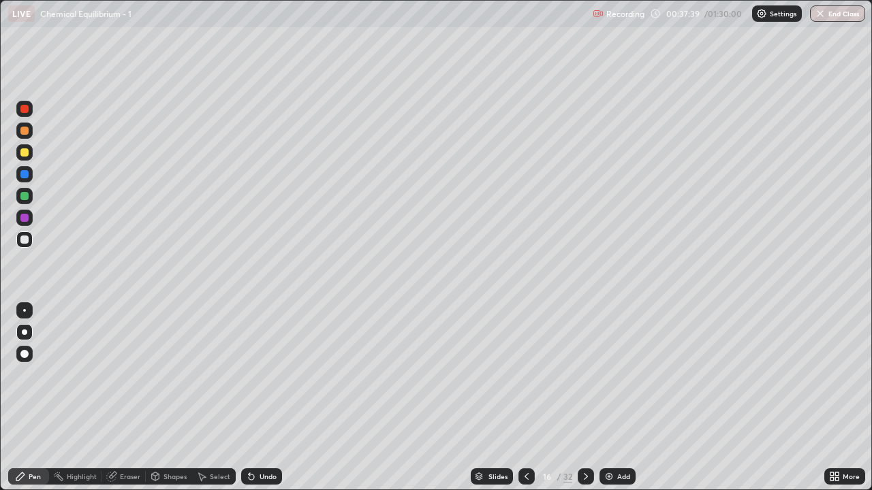
click at [584, 398] on icon at bounding box center [585, 476] width 11 height 11
click at [526, 398] on icon at bounding box center [526, 476] width 11 height 11
click at [584, 398] on icon at bounding box center [585, 476] width 11 height 11
click at [123, 398] on div "Eraser" at bounding box center [130, 476] width 20 height 7
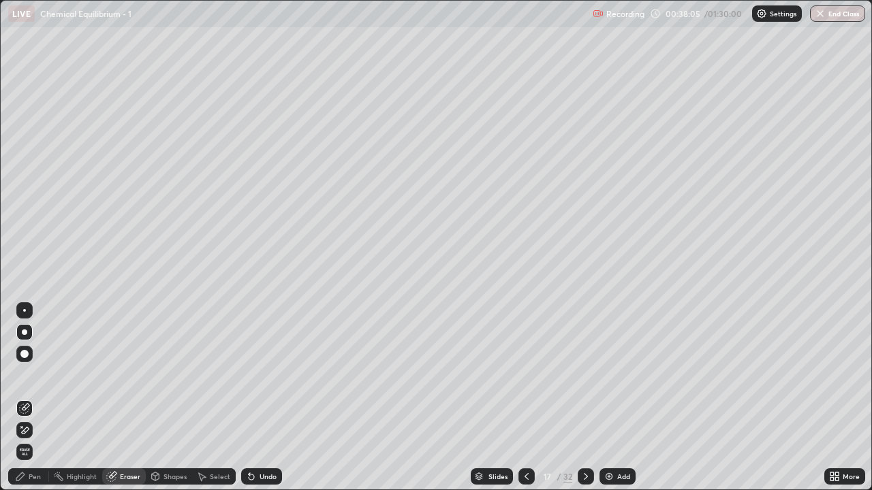
click at [26, 398] on div "Pen" at bounding box center [28, 477] width 41 height 16
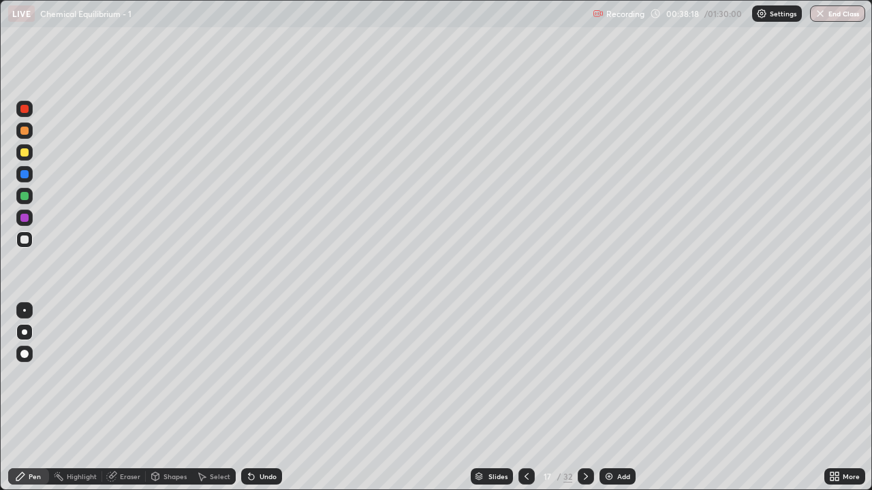
click at [129, 398] on div "Eraser" at bounding box center [130, 476] width 20 height 7
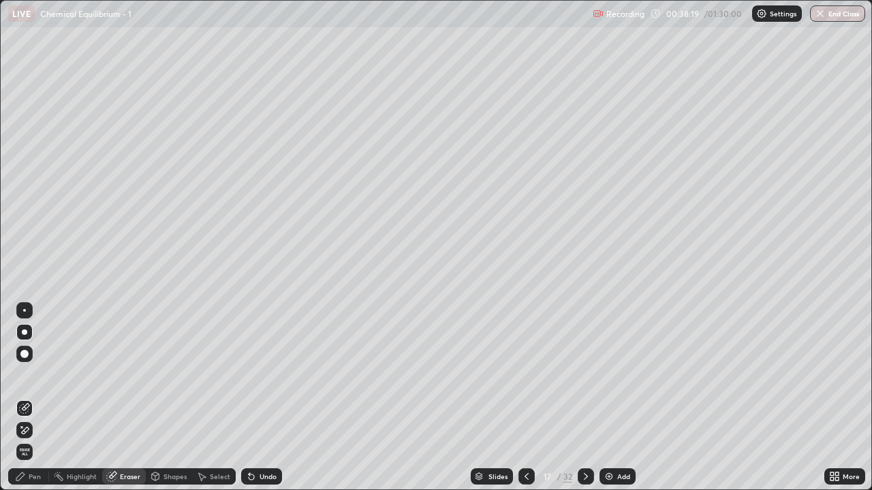
click at [41, 398] on div "Pen" at bounding box center [28, 477] width 41 height 16
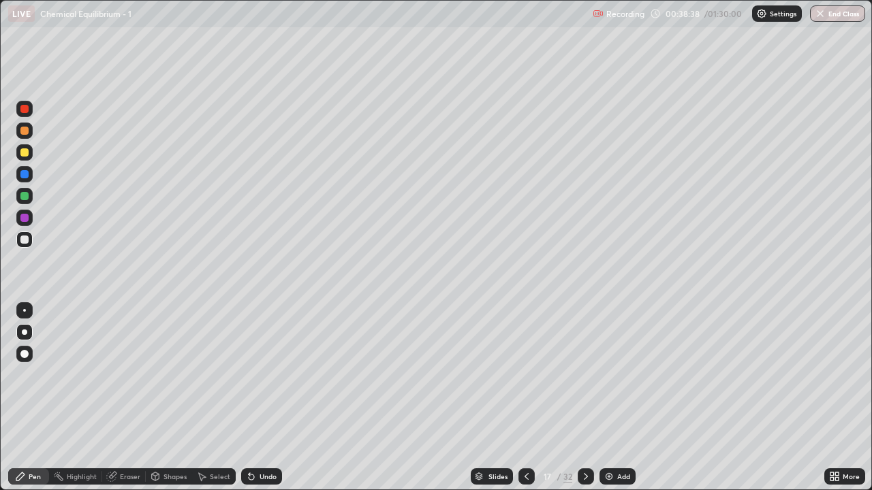
click at [123, 398] on div "Eraser" at bounding box center [130, 476] width 20 height 7
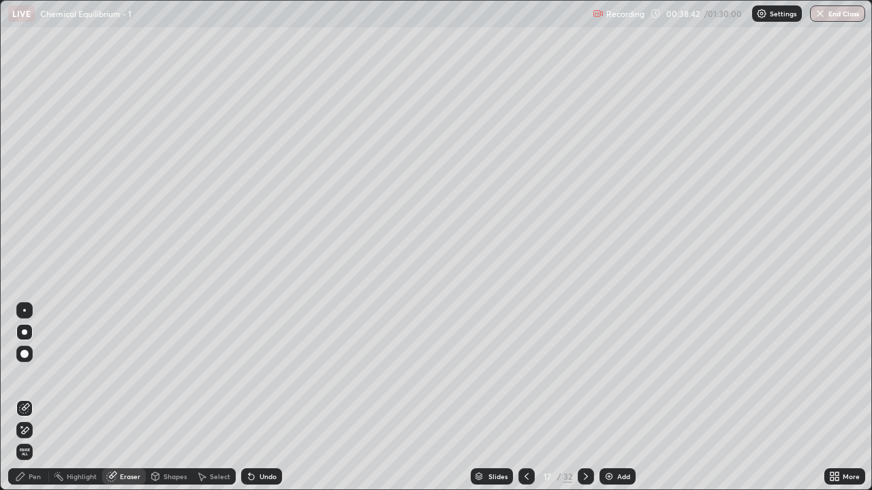
click at [34, 398] on div "Pen" at bounding box center [35, 476] width 12 height 7
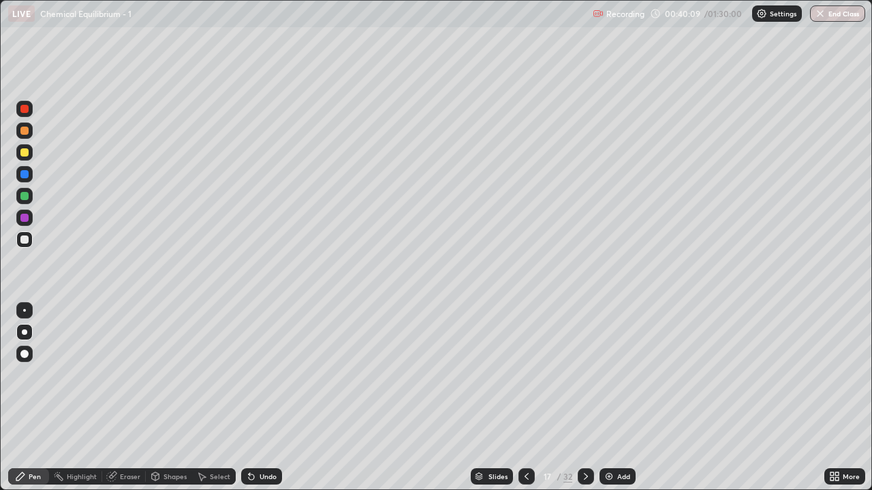
click at [523, 398] on div at bounding box center [526, 477] width 16 height 16
click at [584, 398] on icon at bounding box center [586, 476] width 4 height 7
click at [583, 398] on icon at bounding box center [585, 476] width 11 height 11
click at [523, 398] on icon at bounding box center [526, 476] width 11 height 11
click at [590, 398] on div at bounding box center [586, 477] width 16 height 16
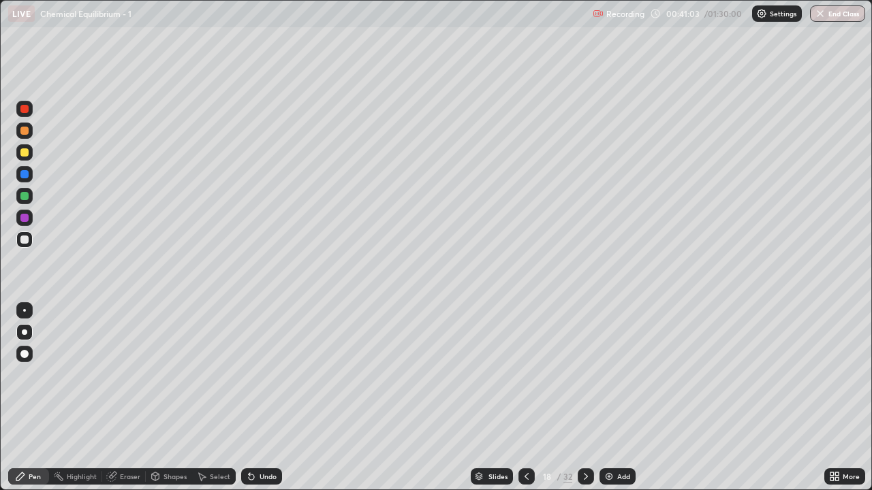
click at [525, 398] on icon at bounding box center [526, 476] width 11 height 11
click at [525, 398] on icon at bounding box center [527, 476] width 4 height 7
click at [523, 398] on icon at bounding box center [526, 476] width 11 height 11
click at [525, 398] on icon at bounding box center [527, 476] width 4 height 7
click at [587, 398] on icon at bounding box center [585, 476] width 11 height 11
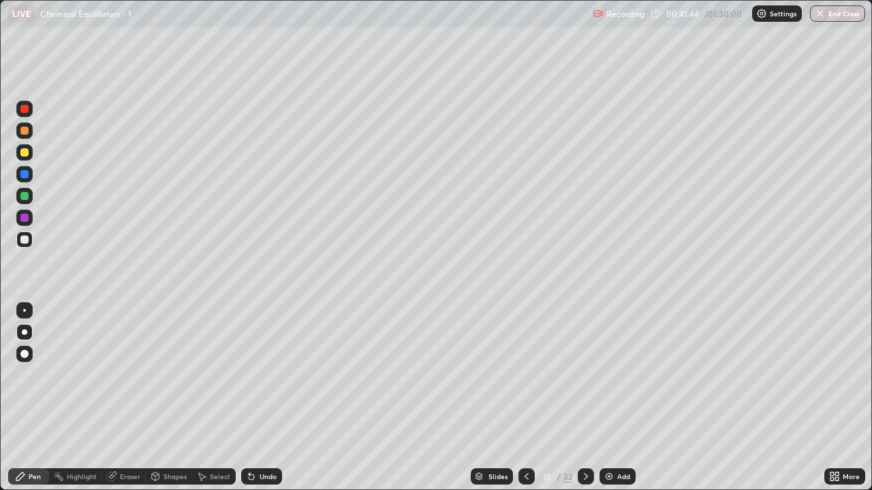
click at [586, 398] on icon at bounding box center [585, 476] width 11 height 11
click at [584, 398] on icon at bounding box center [585, 476] width 11 height 11
click at [586, 398] on icon at bounding box center [585, 476] width 11 height 11
click at [131, 398] on div "Eraser" at bounding box center [124, 477] width 44 height 16
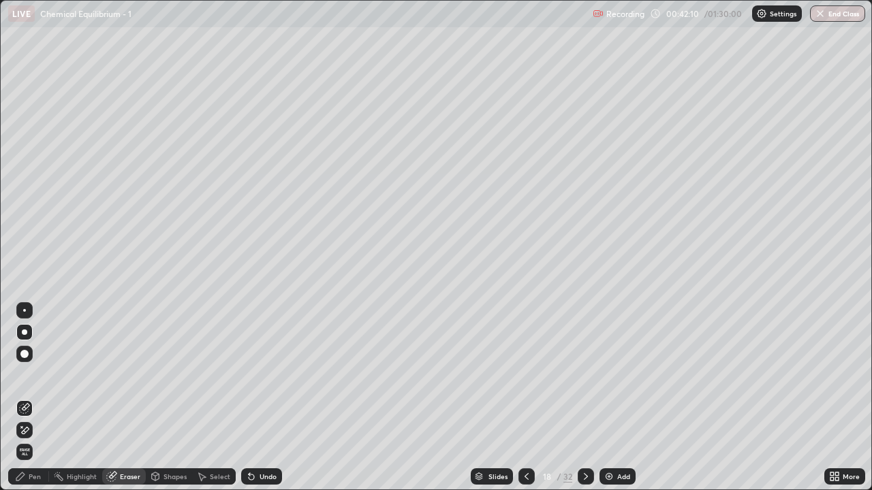
click at [44, 398] on div "Pen" at bounding box center [28, 477] width 41 height 16
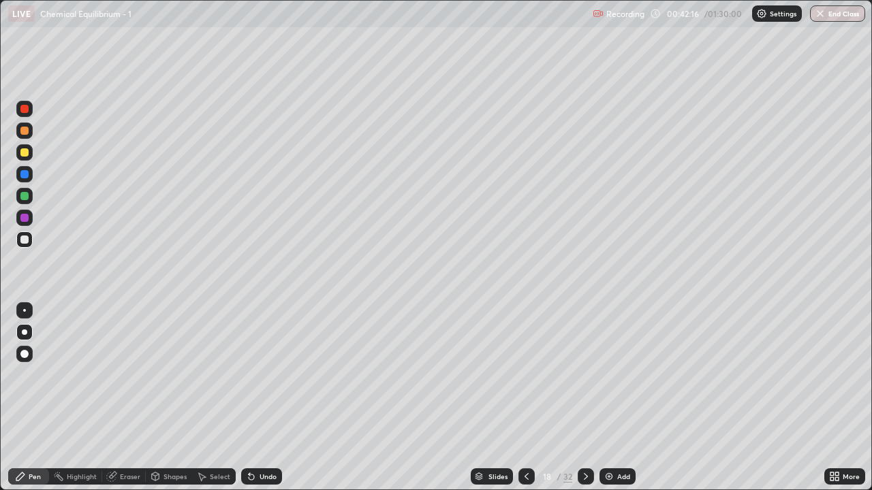
click at [36, 398] on div "Pen" at bounding box center [28, 477] width 41 height 16
click at [586, 398] on icon at bounding box center [586, 476] width 4 height 7
click at [525, 398] on icon at bounding box center [526, 476] width 11 height 11
click at [591, 398] on div at bounding box center [586, 477] width 16 height 16
click at [524, 398] on icon at bounding box center [526, 476] width 11 height 11
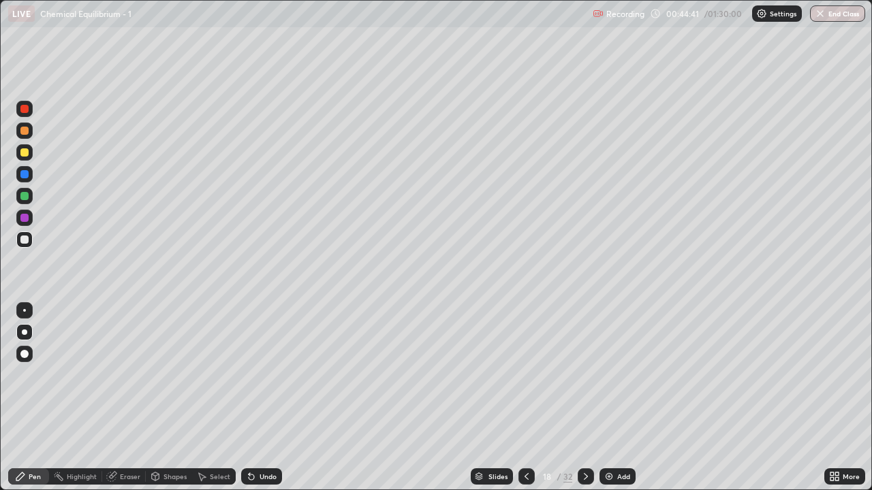
click at [584, 398] on icon at bounding box center [586, 476] width 4 height 7
click at [585, 398] on icon at bounding box center [585, 476] width 11 height 11
click at [133, 398] on div "Eraser" at bounding box center [130, 476] width 20 height 7
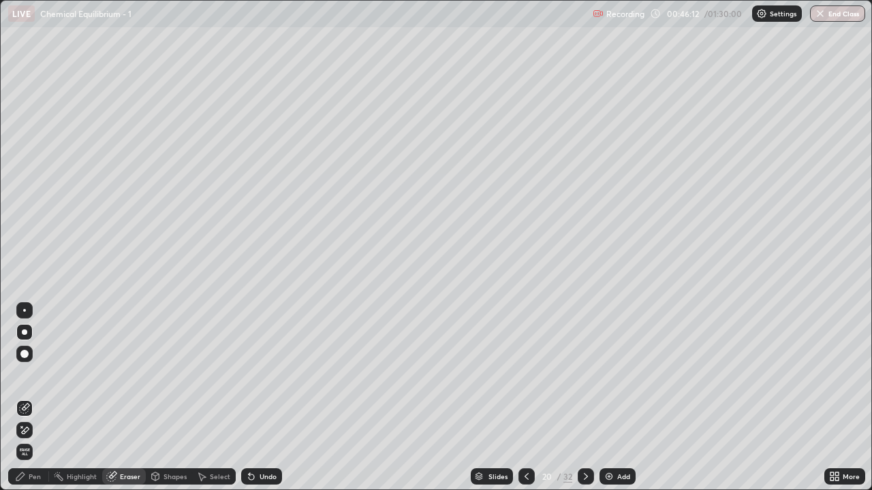
click at [37, 398] on div "Pen" at bounding box center [35, 476] width 12 height 7
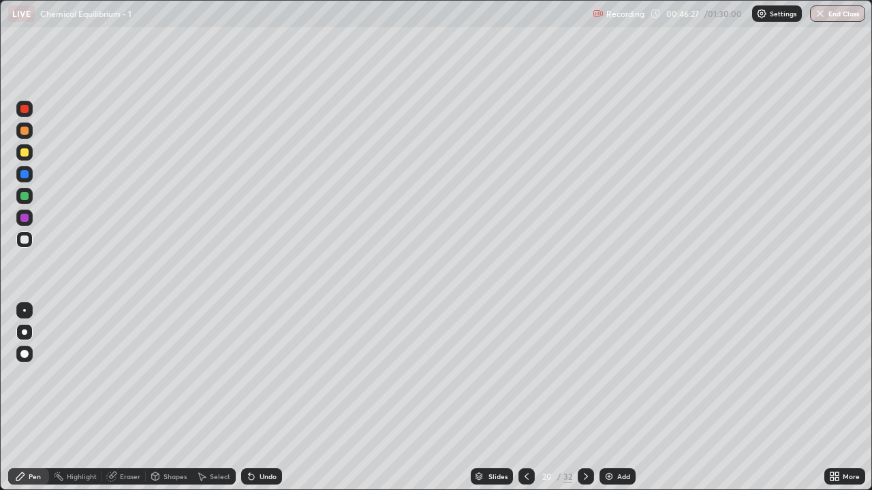
click at [38, 398] on div "Pen" at bounding box center [35, 476] width 12 height 7
click at [24, 155] on div at bounding box center [24, 153] width 8 height 8
click at [586, 398] on icon at bounding box center [585, 476] width 11 height 11
click at [525, 398] on icon at bounding box center [526, 476] width 11 height 11
click at [583, 398] on icon at bounding box center [585, 476] width 11 height 11
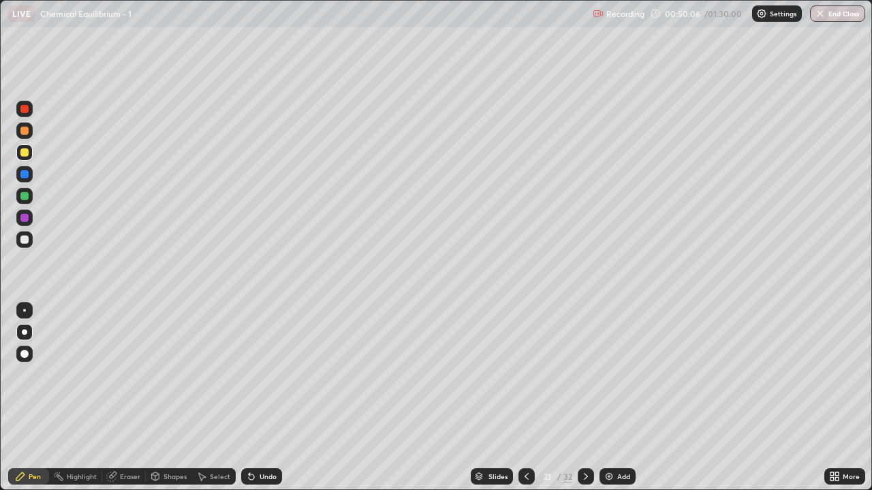
click at [523, 398] on icon at bounding box center [526, 476] width 11 height 11
click at [586, 398] on icon at bounding box center [585, 476] width 11 height 11
click at [523, 398] on icon at bounding box center [526, 476] width 11 height 11
click at [584, 398] on icon at bounding box center [586, 476] width 4 height 7
click at [584, 398] on icon at bounding box center [585, 476] width 11 height 11
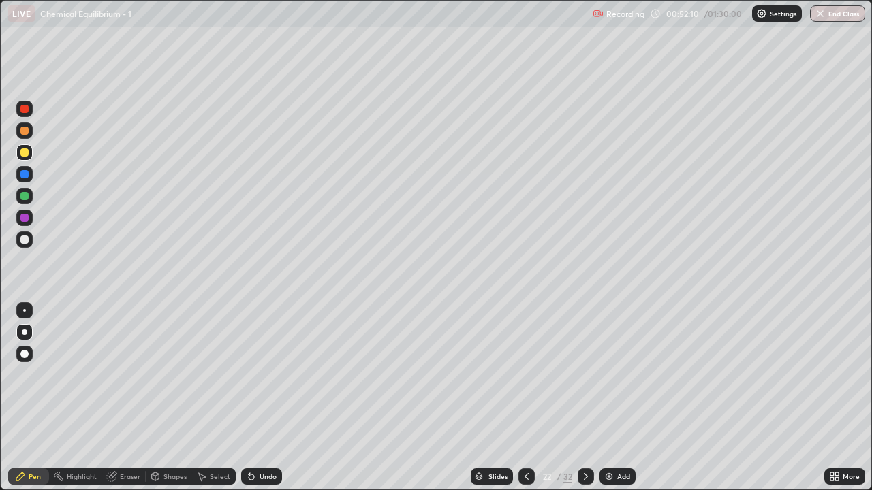
click at [35, 398] on div "Pen" at bounding box center [35, 476] width 12 height 7
click at [698, 398] on div "Slides 22 / 32 Add" at bounding box center [553, 476] width 542 height 27
click at [127, 398] on div "Eraser" at bounding box center [124, 477] width 44 height 16
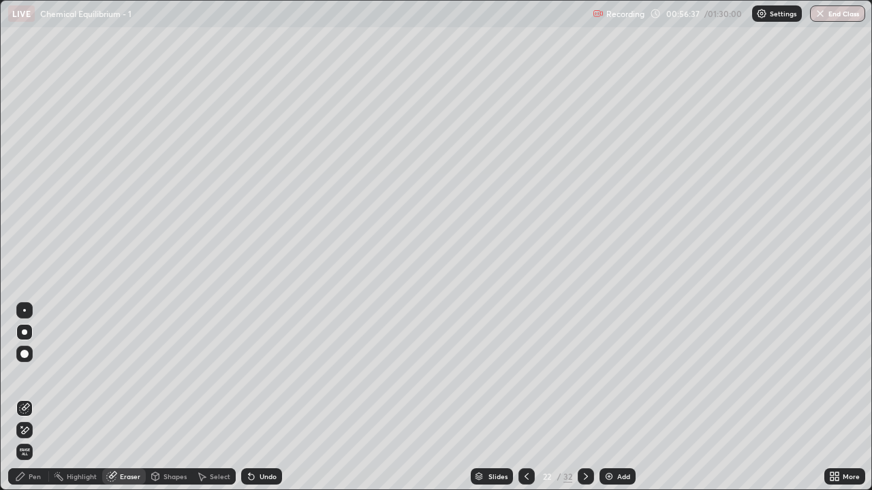
click at [31, 398] on div "Pen" at bounding box center [35, 476] width 12 height 7
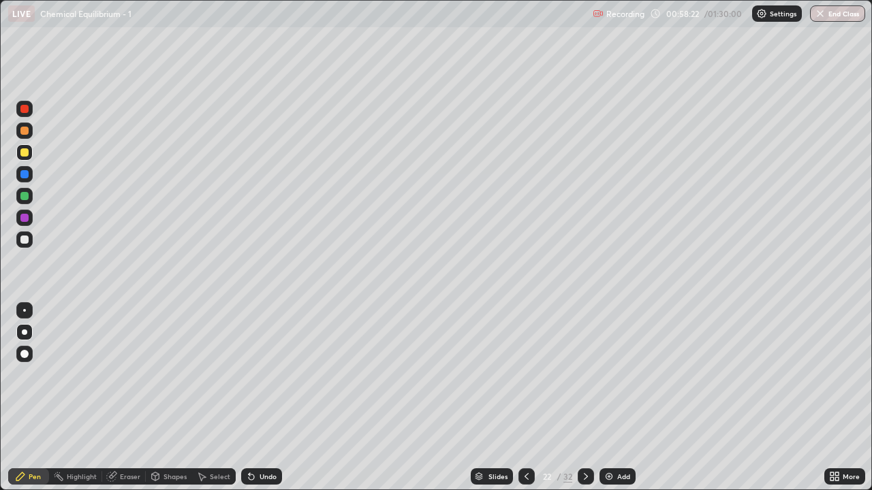
click at [584, 398] on icon at bounding box center [585, 476] width 11 height 11
click at [42, 398] on div "Pen" at bounding box center [28, 477] width 41 height 16
click at [584, 398] on icon at bounding box center [585, 476] width 11 height 11
click at [25, 240] on div at bounding box center [24, 240] width 8 height 8
click at [586, 398] on icon at bounding box center [585, 476] width 11 height 11
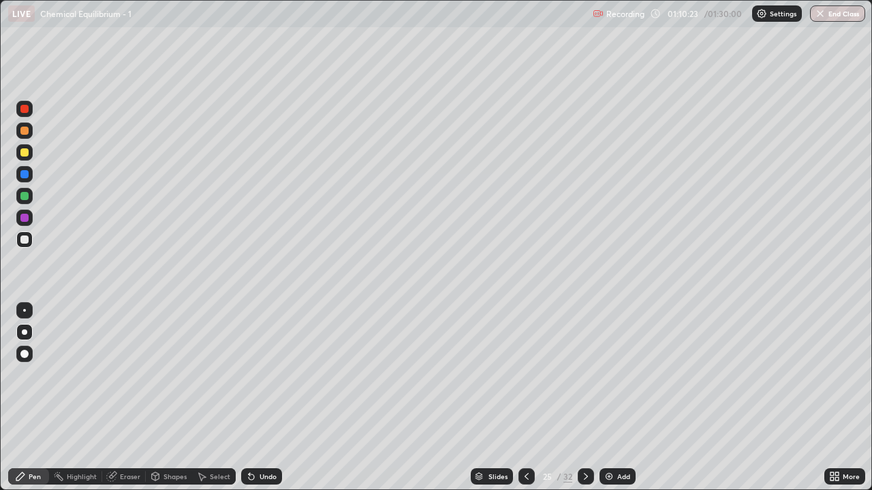
click at [586, 398] on icon at bounding box center [585, 476] width 11 height 11
click at [584, 398] on icon at bounding box center [585, 476] width 11 height 11
click at [525, 398] on icon at bounding box center [527, 476] width 4 height 7
click at [583, 398] on icon at bounding box center [585, 476] width 11 height 11
click at [18, 153] on div at bounding box center [24, 152] width 16 height 16
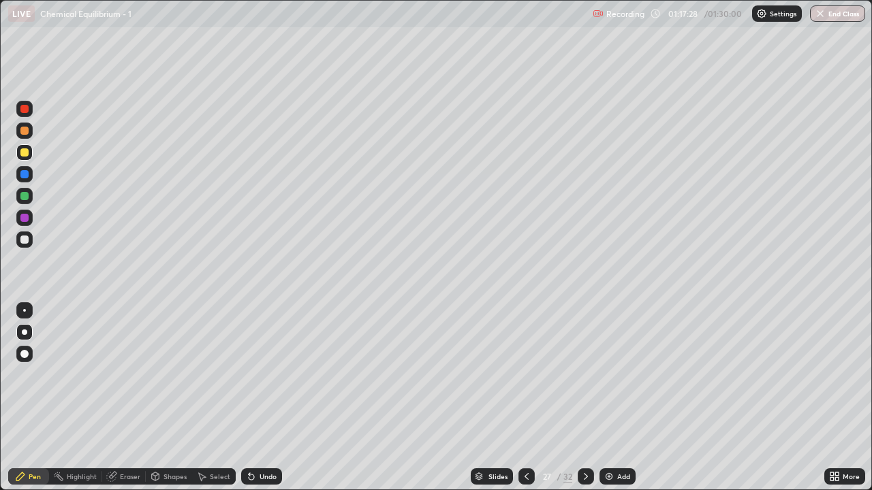
click at [587, 398] on icon at bounding box center [585, 476] width 11 height 11
click at [525, 398] on icon at bounding box center [526, 476] width 11 height 11
click at [583, 398] on icon at bounding box center [585, 476] width 11 height 11
click at [525, 398] on icon at bounding box center [526, 476] width 11 height 11
click at [584, 398] on icon at bounding box center [585, 476] width 11 height 11
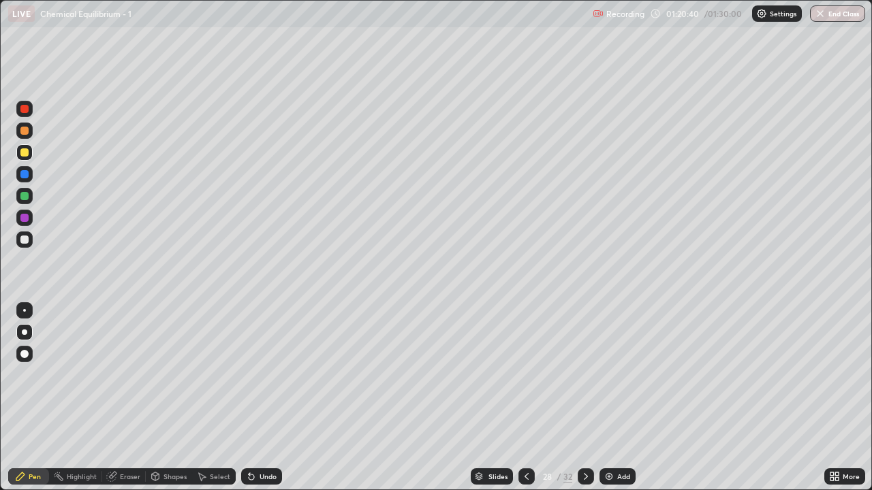
click at [584, 398] on icon at bounding box center [585, 476] width 11 height 11
click at [127, 398] on div "Eraser" at bounding box center [130, 476] width 20 height 7
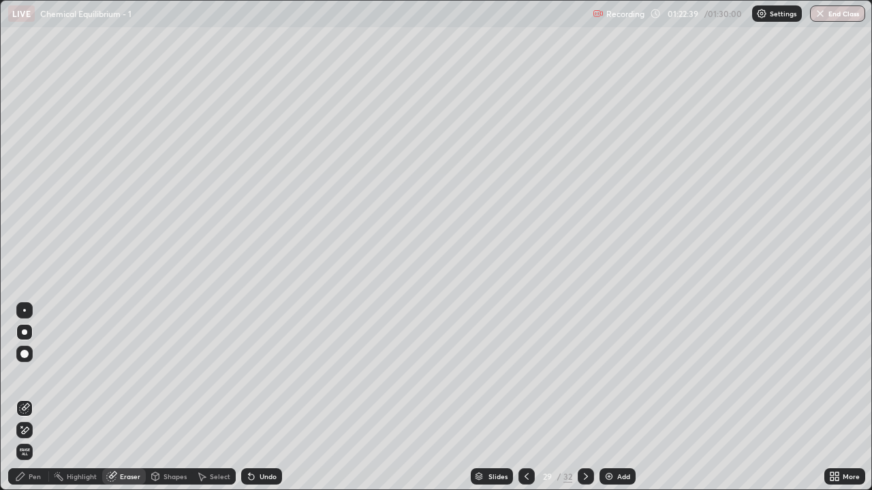
click at [40, 398] on div "Pen" at bounding box center [35, 476] width 12 height 7
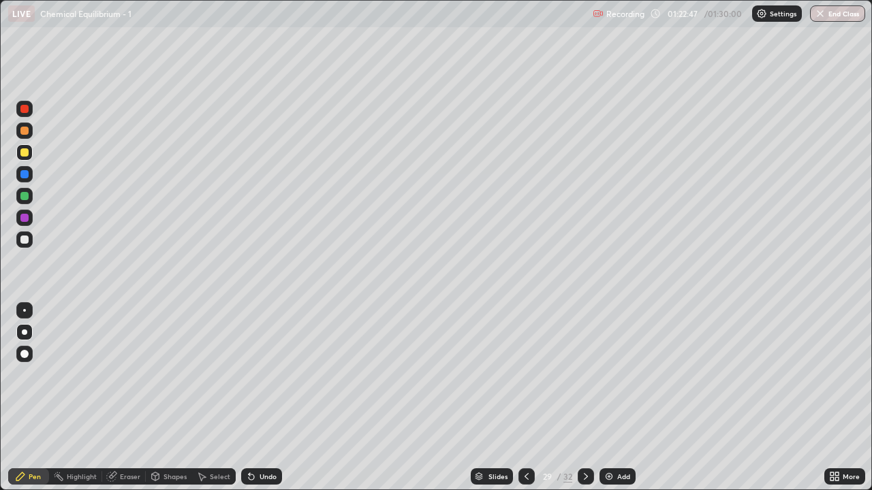
click at [124, 398] on div "Eraser" at bounding box center [130, 476] width 20 height 7
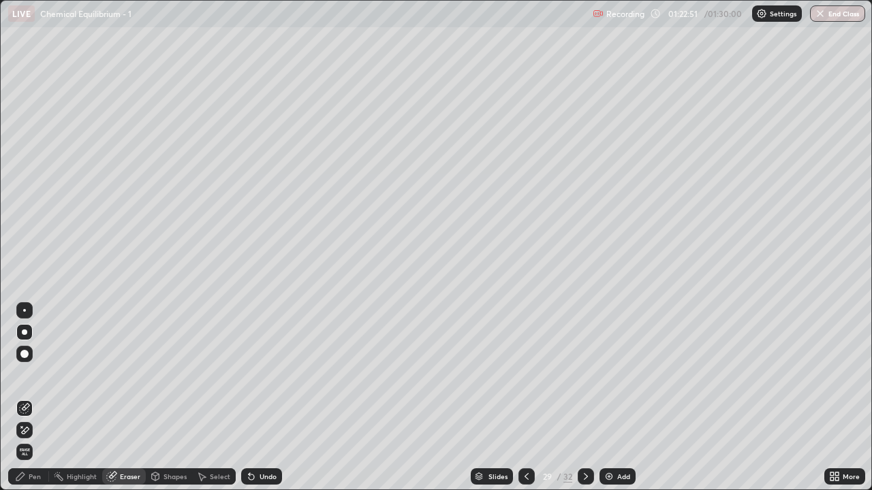
click at [33, 398] on div "Pen" at bounding box center [28, 477] width 41 height 16
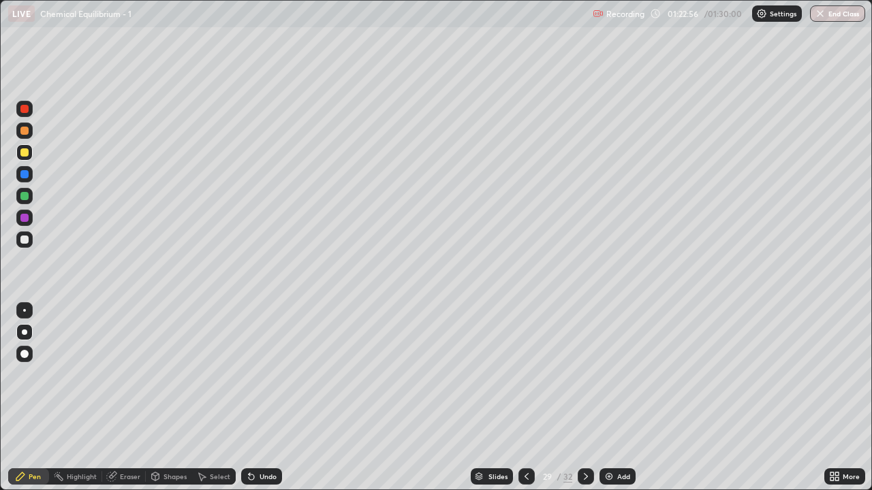
click at [127, 398] on div "Eraser" at bounding box center [130, 476] width 20 height 7
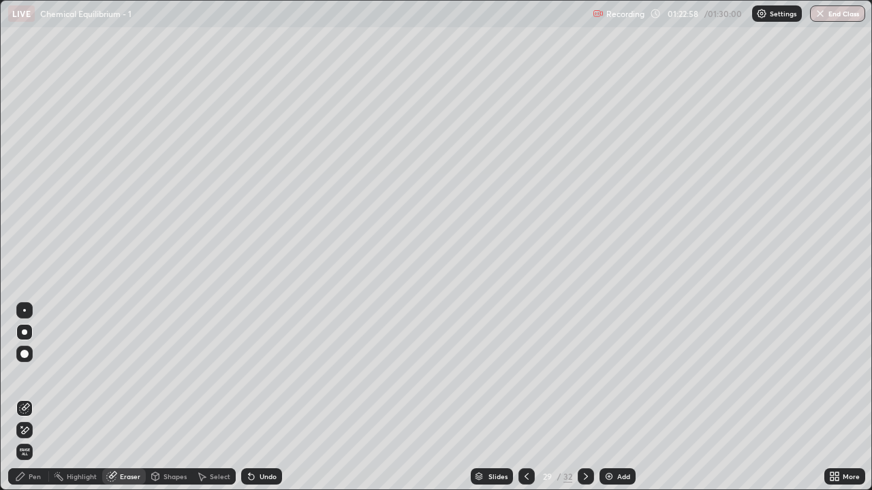
click at [33, 398] on div "Pen" at bounding box center [28, 477] width 41 height 16
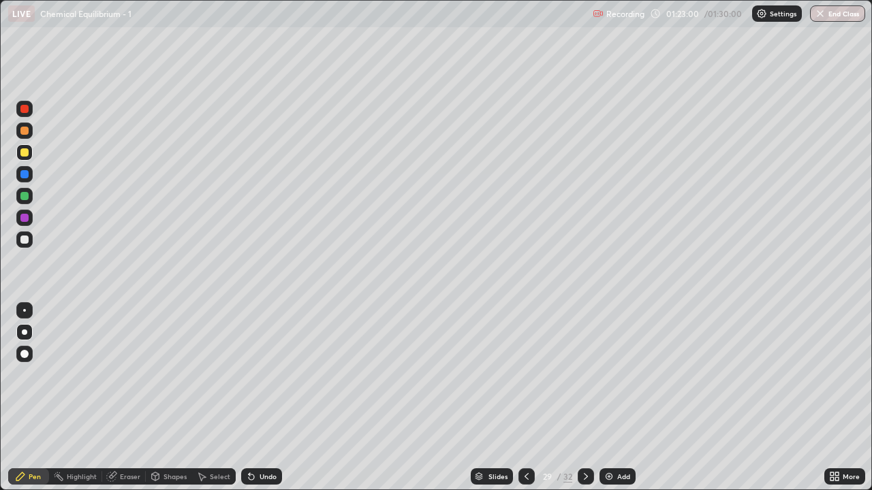
click at [25, 240] on div at bounding box center [24, 240] width 8 height 8
click at [584, 398] on icon at bounding box center [585, 476] width 11 height 11
click at [125, 398] on div "Eraser" at bounding box center [130, 476] width 20 height 7
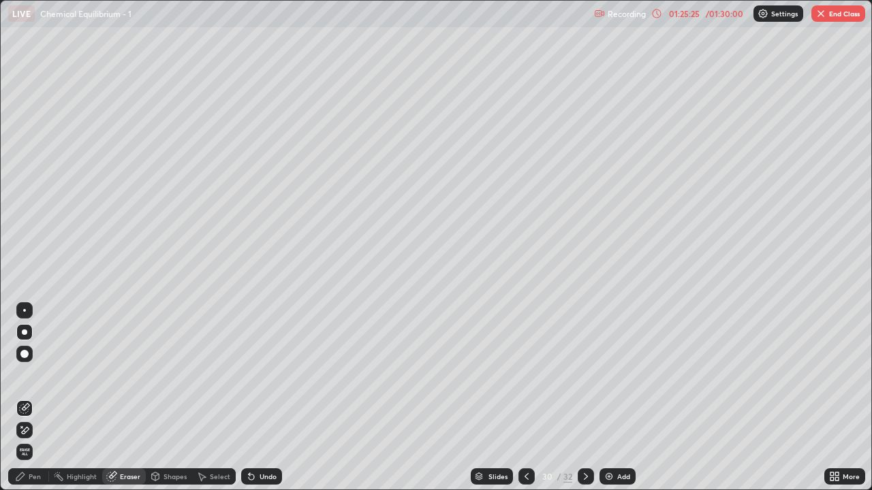
click at [31, 398] on div "Pen" at bounding box center [28, 477] width 41 height 16
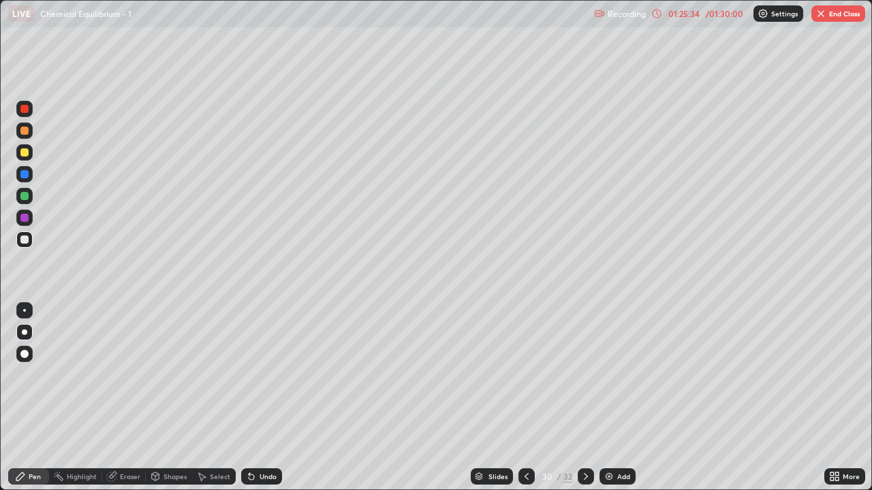
click at [129, 398] on div "Eraser" at bounding box center [130, 476] width 20 height 7
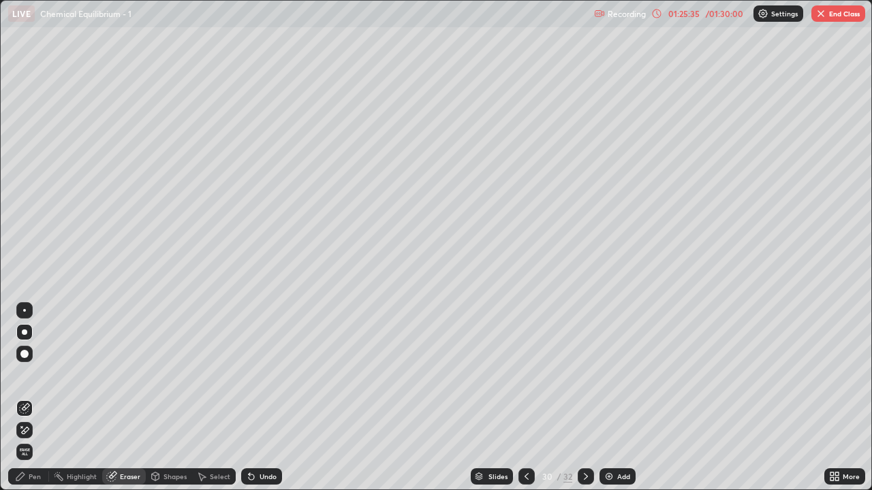
click at [34, 398] on div "Pen" at bounding box center [35, 476] width 12 height 7
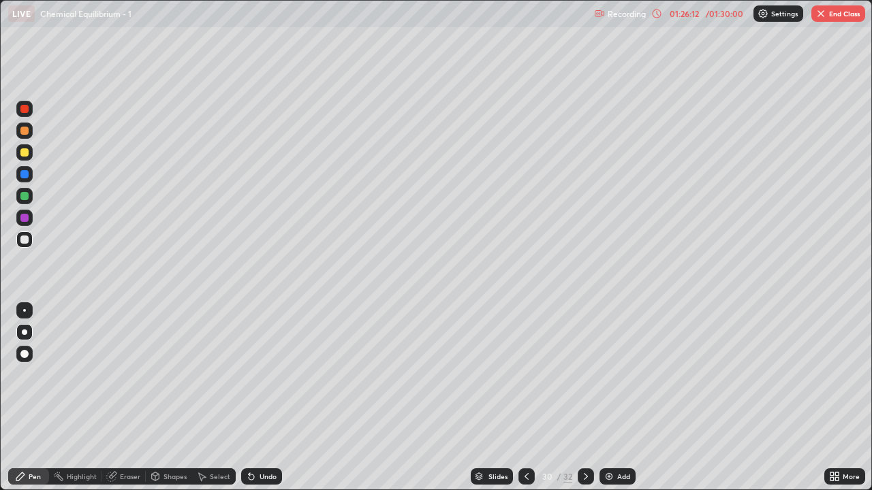
click at [523, 398] on icon at bounding box center [526, 476] width 11 height 11
click at [586, 398] on div at bounding box center [586, 477] width 16 height 16
click at [584, 398] on icon at bounding box center [585, 476] width 11 height 11
click at [521, 398] on icon at bounding box center [526, 476] width 11 height 11
click at [525, 398] on icon at bounding box center [527, 476] width 4 height 7
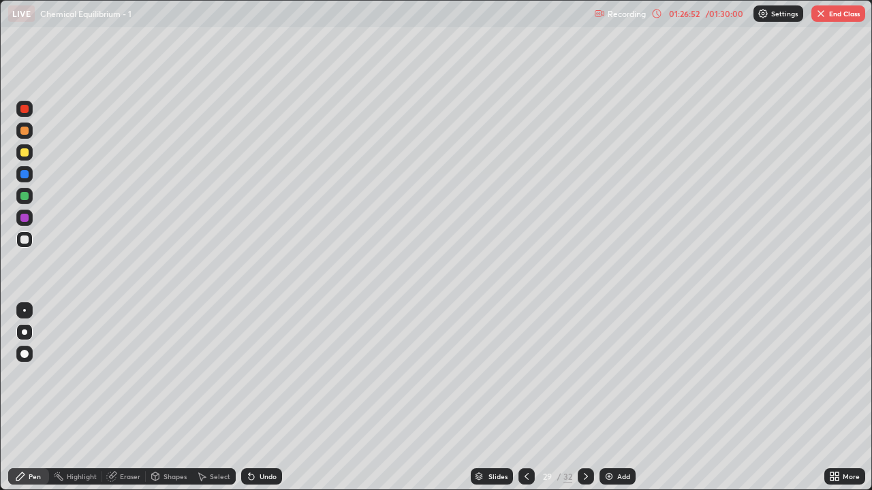
click at [586, 398] on icon at bounding box center [585, 476] width 11 height 11
click at [525, 398] on icon at bounding box center [526, 476] width 11 height 11
click at [125, 398] on div "Eraser" at bounding box center [130, 476] width 20 height 7
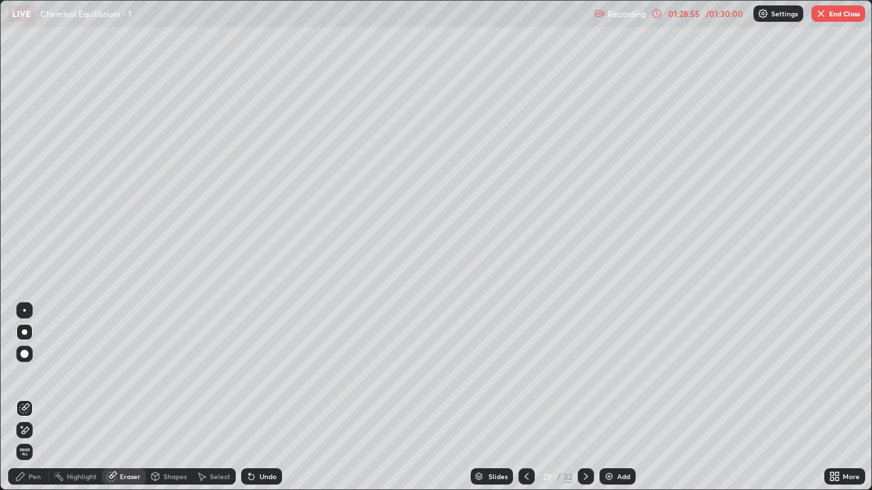
click at [835, 15] on button "End Class" at bounding box center [838, 13] width 54 height 16
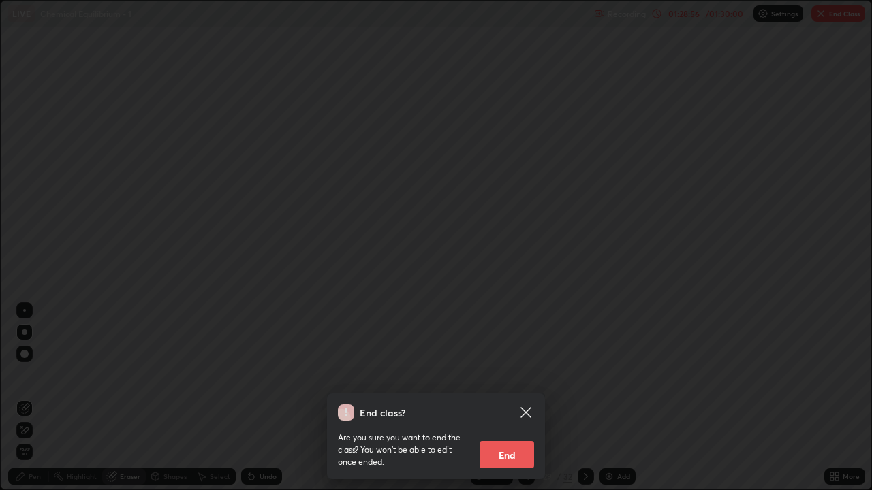
click at [518, 398] on button "End" at bounding box center [507, 454] width 54 height 27
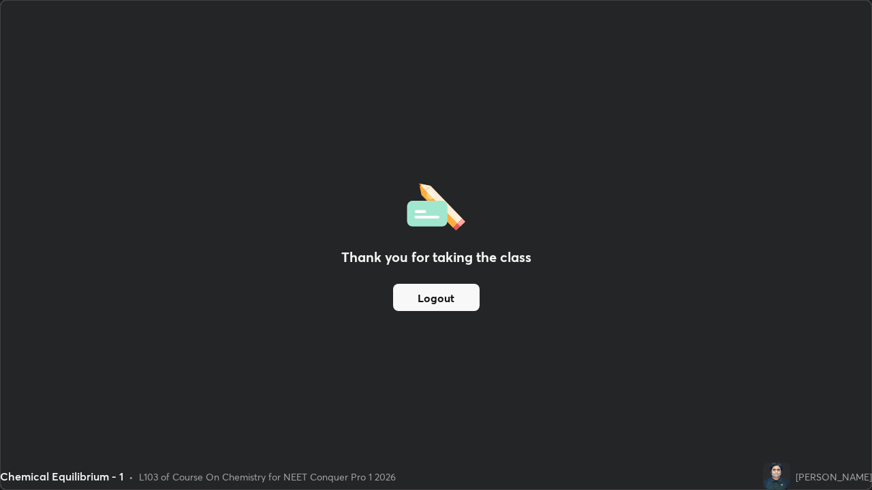
click at [456, 300] on button "Logout" at bounding box center [436, 297] width 87 height 27
